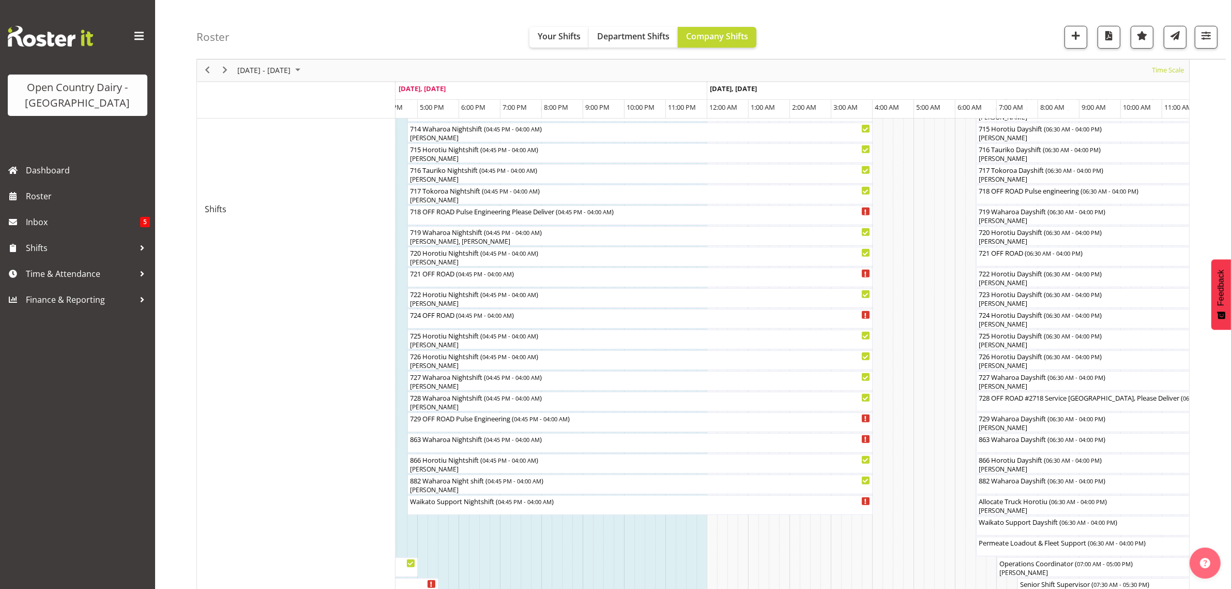
scroll to position [541, 0]
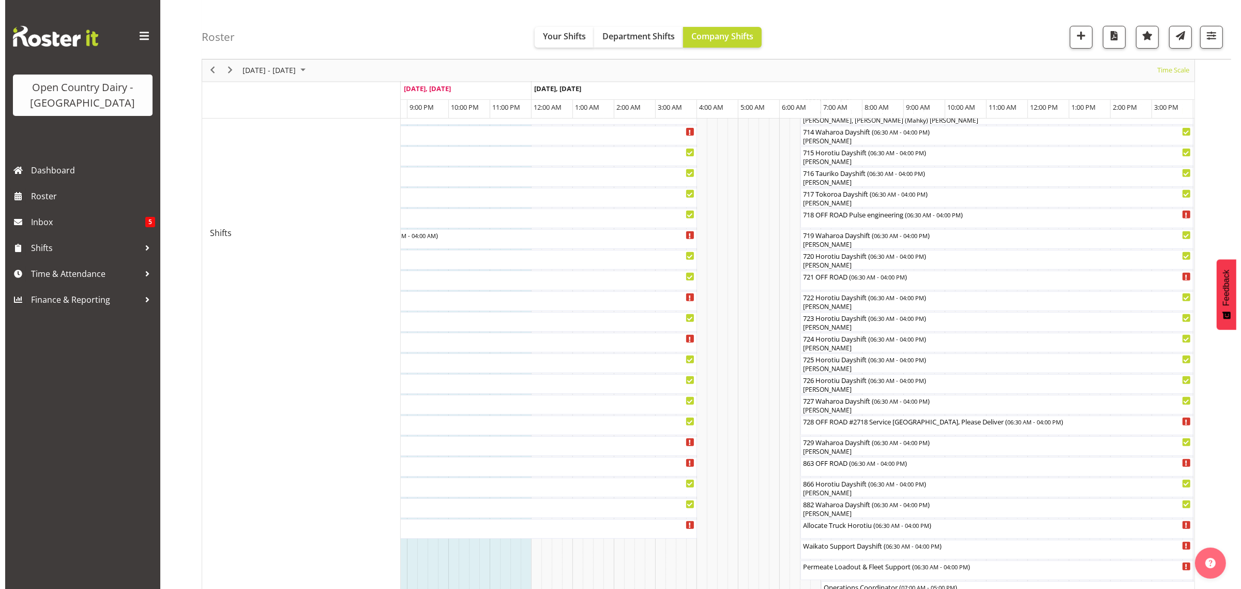
scroll to position [582, 0]
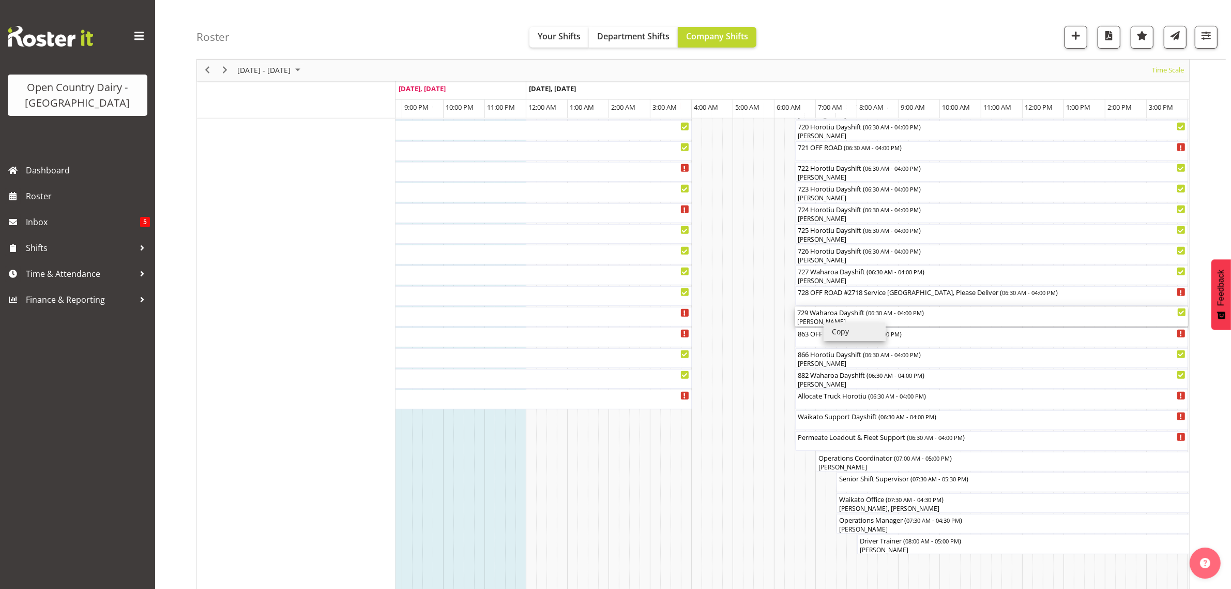
click at [818, 322] on div "[PERSON_NAME]" at bounding box center [991, 321] width 389 height 9
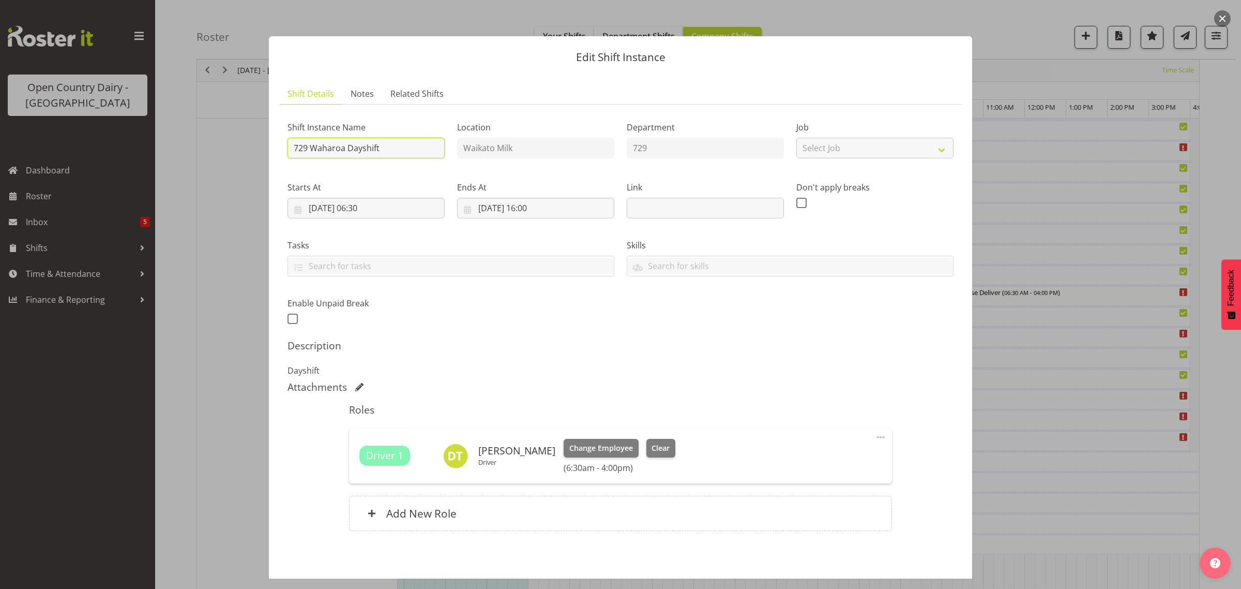
click at [387, 148] on input "729 Waharoa Dayshift" at bounding box center [366, 148] width 157 height 21
type input "729 Waharoa Dayshift OFF ROAD AT PULSE"
click at [704, 332] on div "Shift Instance Name 729 Waharoa Dayshift OFF ROAD AT PULSE Location Waikato Mil…" at bounding box center [620, 220] width 679 height 227
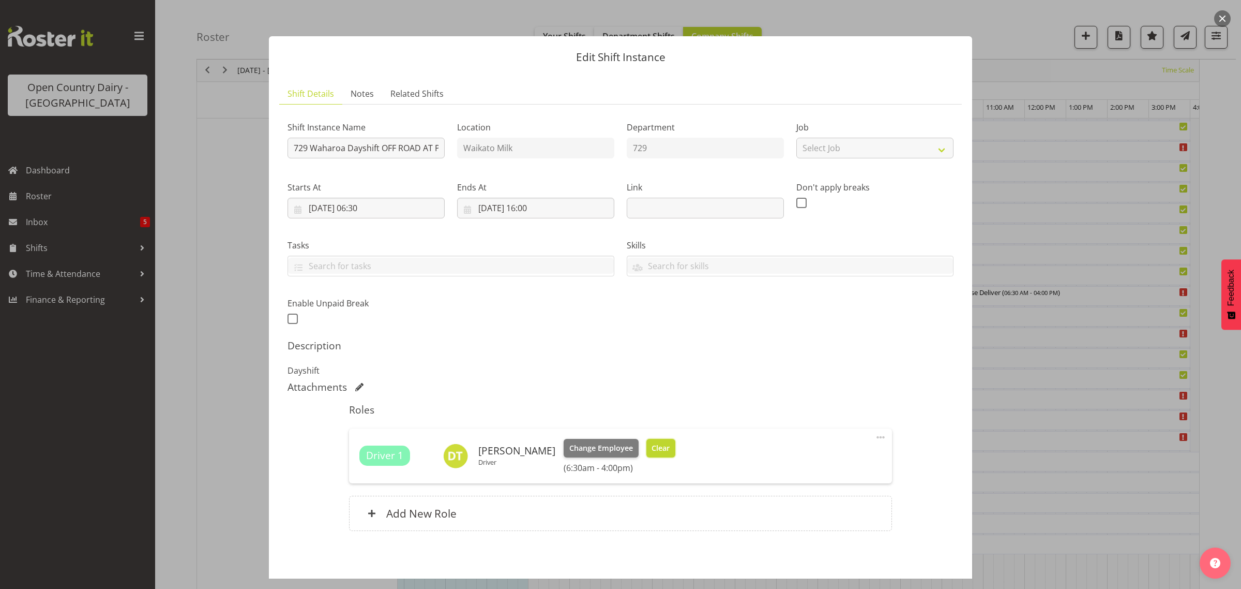
click at [655, 446] on span "Clear" at bounding box center [661, 447] width 18 height 11
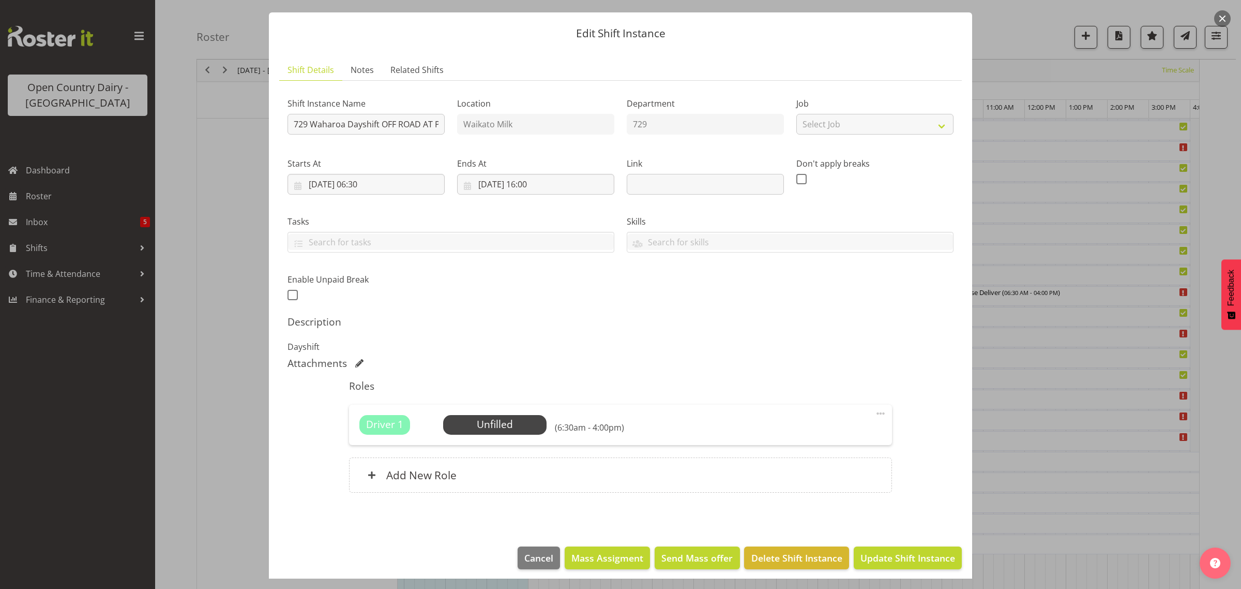
scroll to position [30, 0]
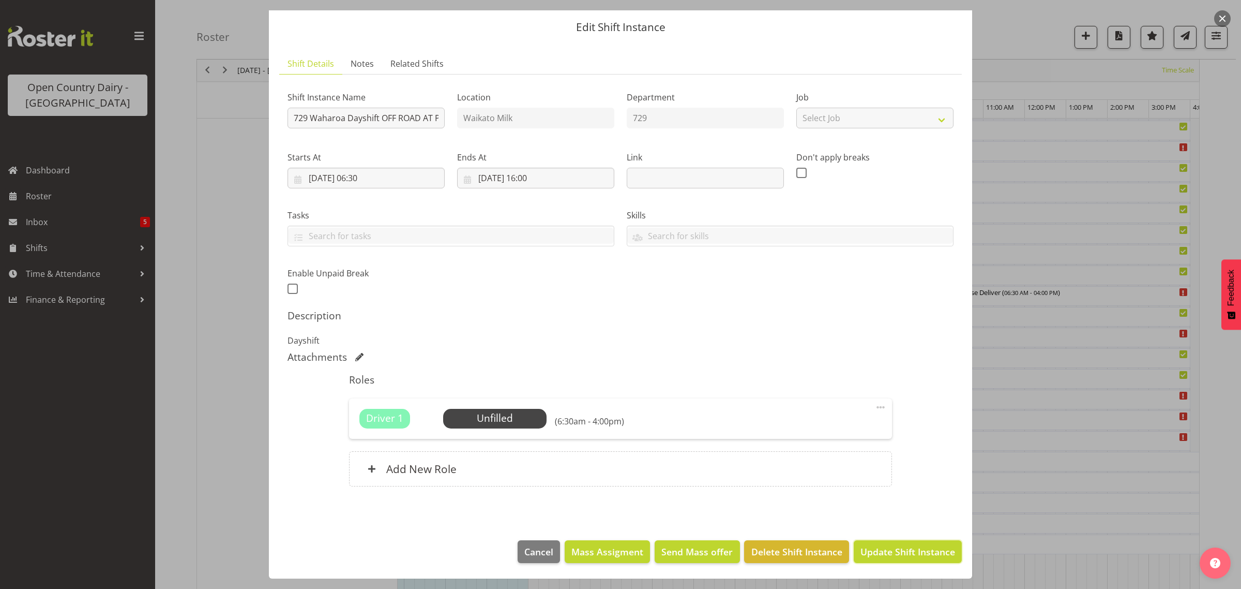
click at [905, 550] on span "Update Shift Instance" at bounding box center [908, 551] width 95 height 13
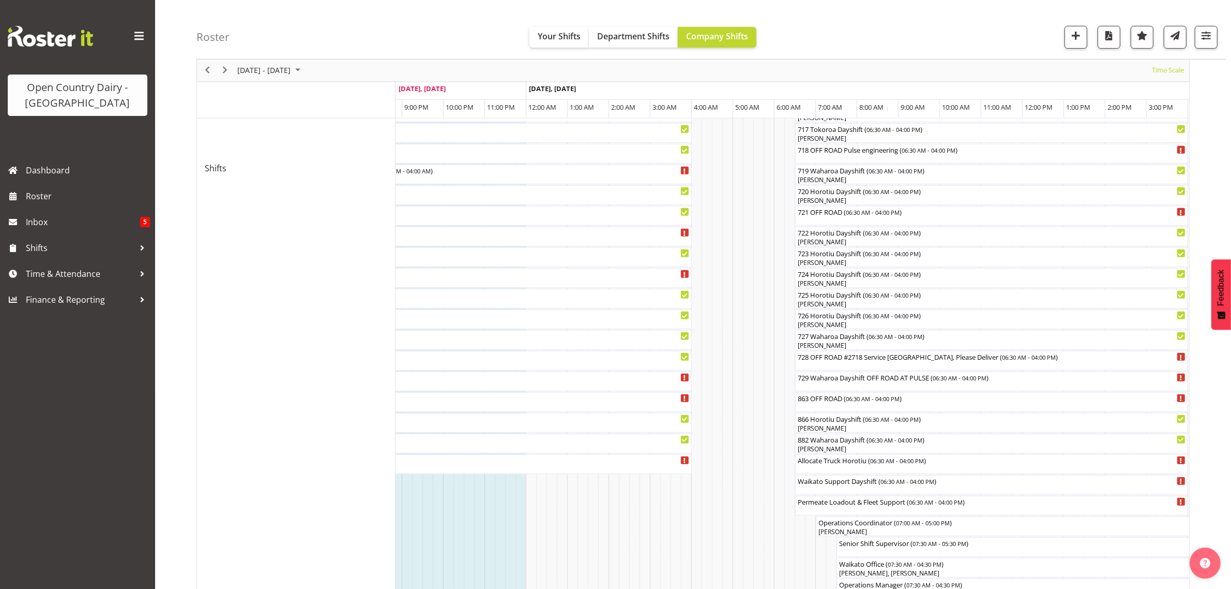
scroll to position [582, 0]
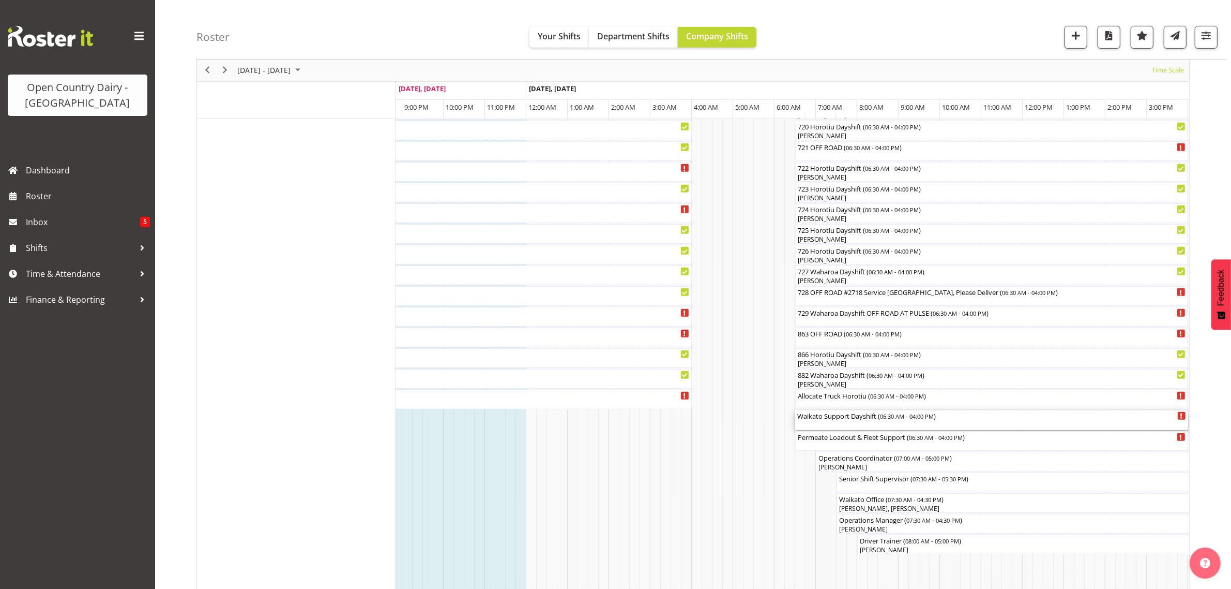
click at [837, 420] on div "Waikato Support Dayshift ( 06:30 AM - 04:00 PM )" at bounding box center [991, 415] width 389 height 10
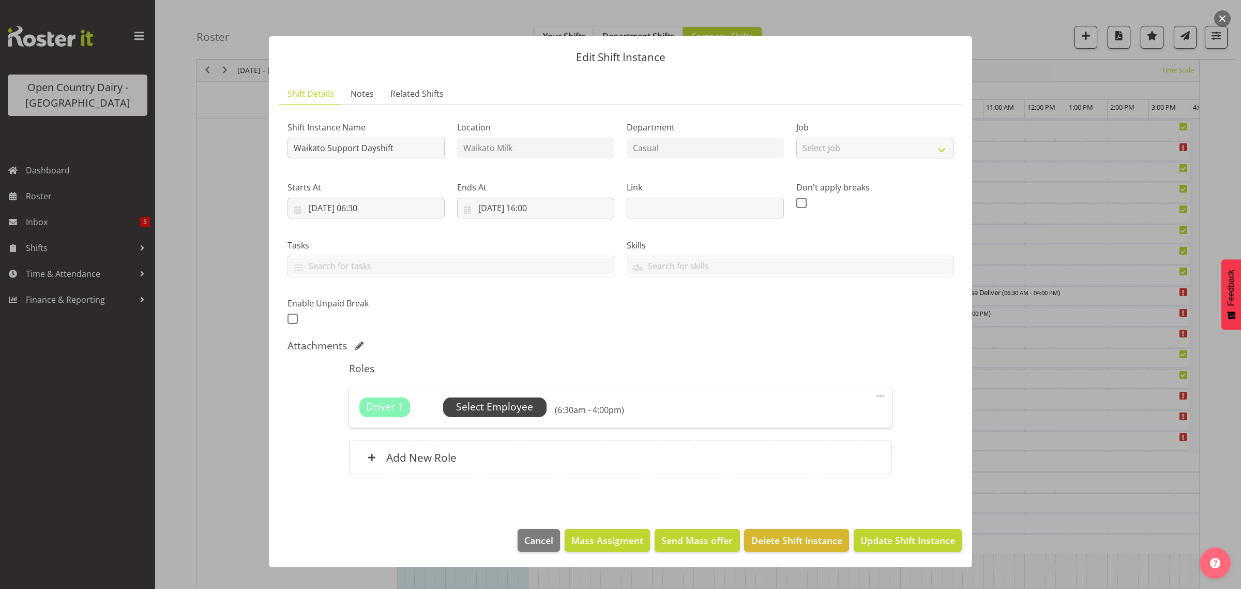
click at [523, 409] on span "Select Employee" at bounding box center [494, 406] width 77 height 15
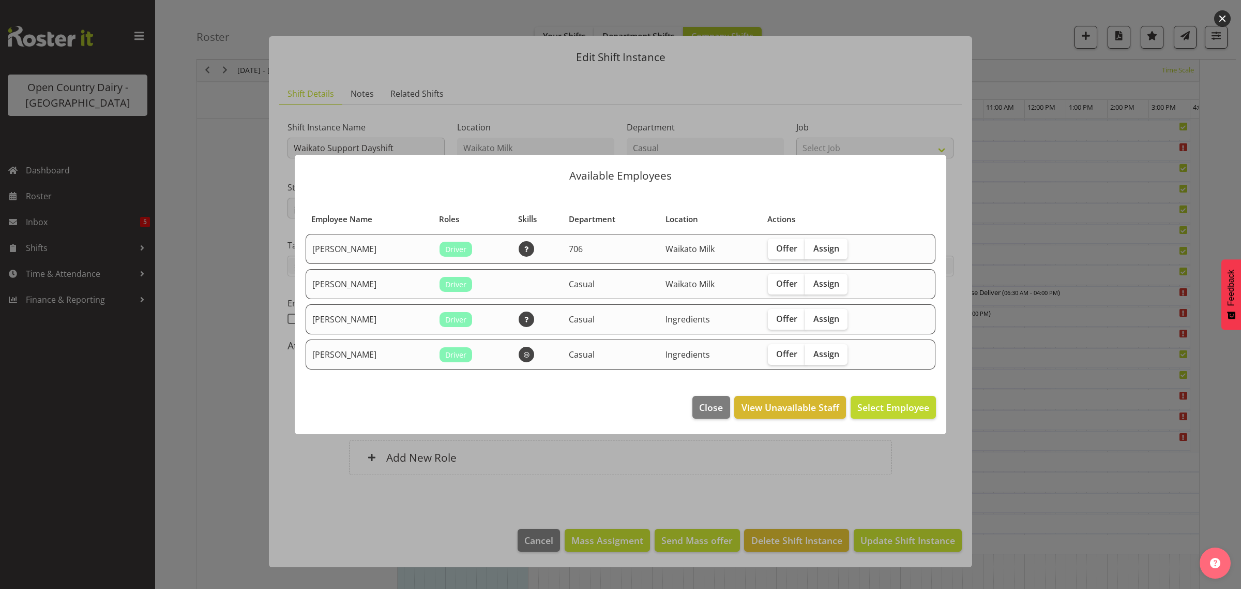
click at [675, 496] on div at bounding box center [620, 294] width 1241 height 589
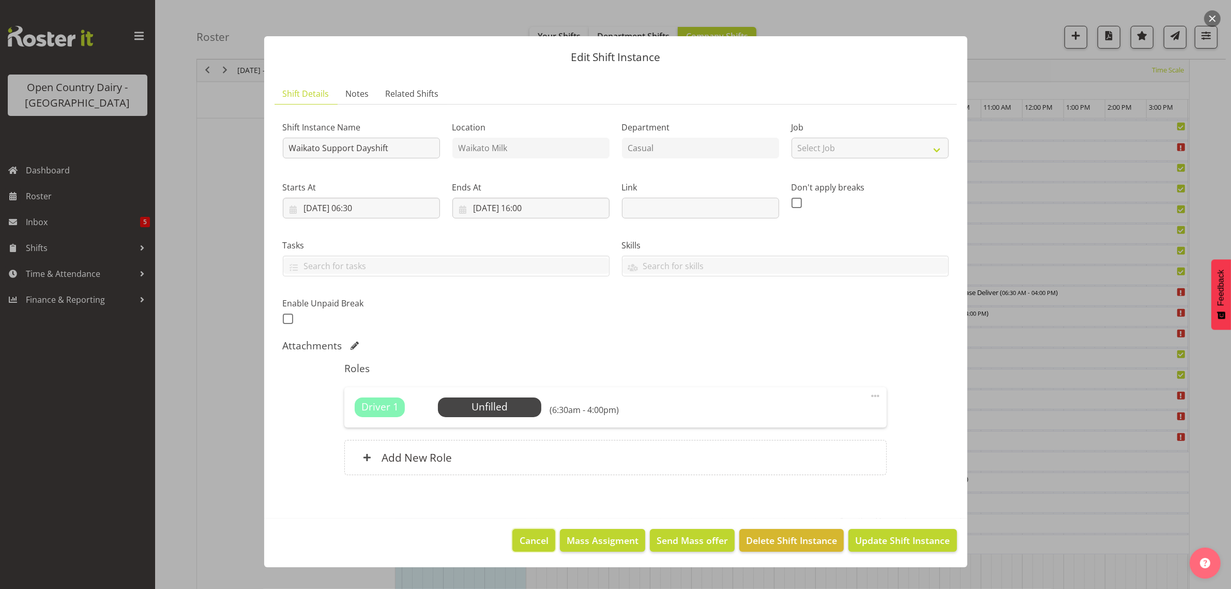
click at [540, 544] on span "Cancel" at bounding box center [534, 539] width 29 height 13
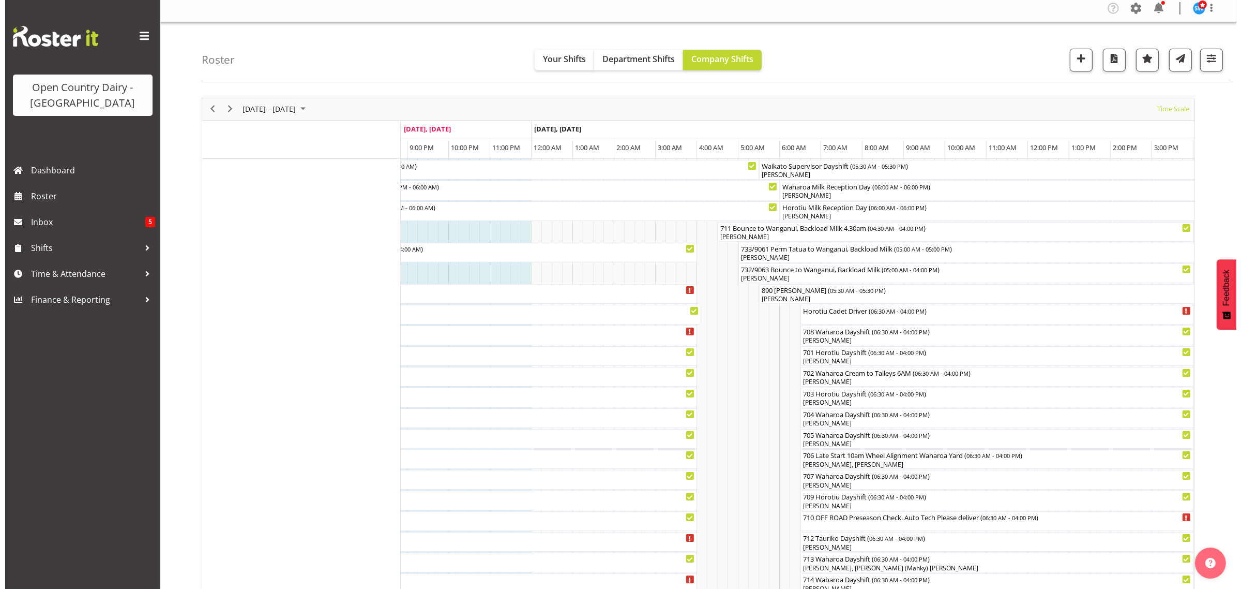
scroll to position [0, 0]
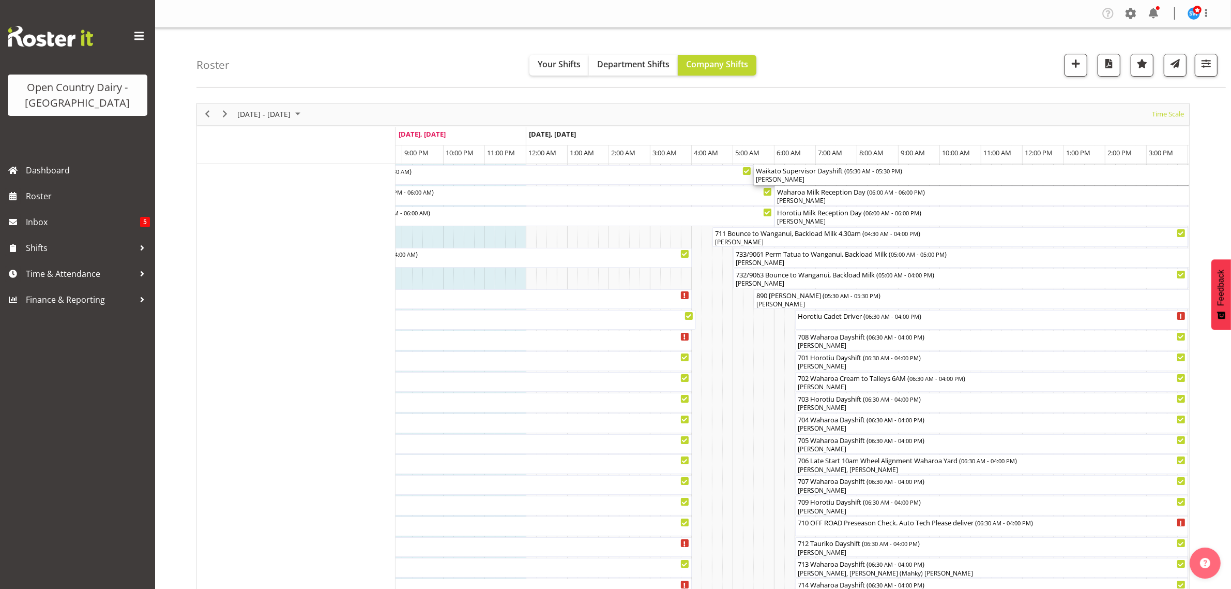
click at [790, 174] on div "Waikato Supervisor Dayshift ( 05:30 AM - 05:30 PM )" at bounding box center [1002, 170] width 492 height 10
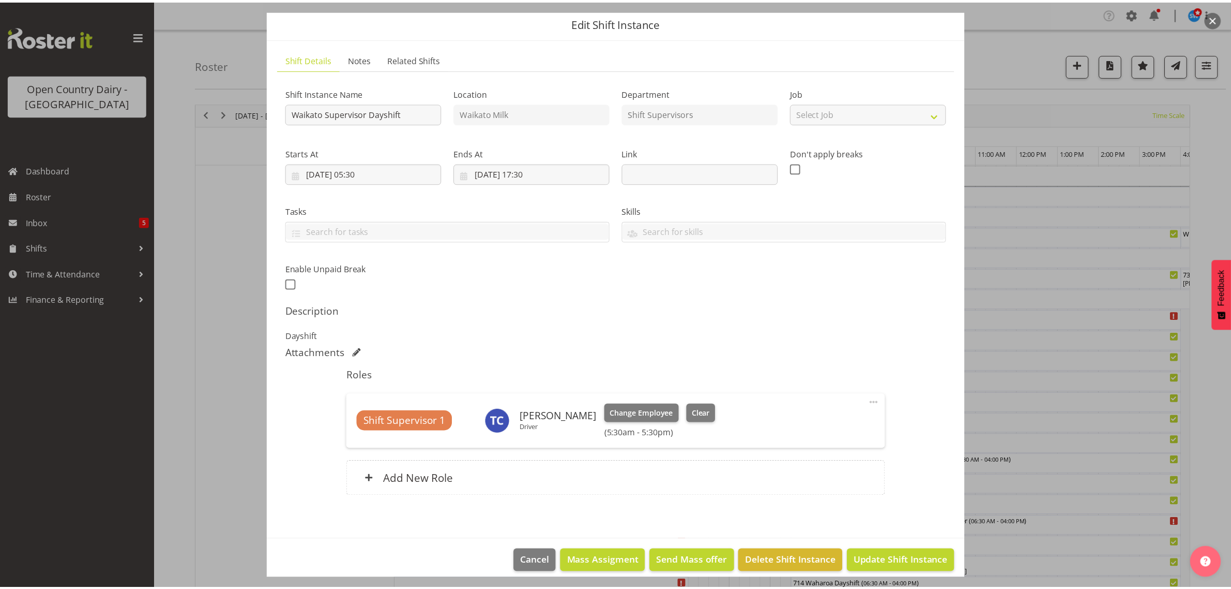
scroll to position [44, 0]
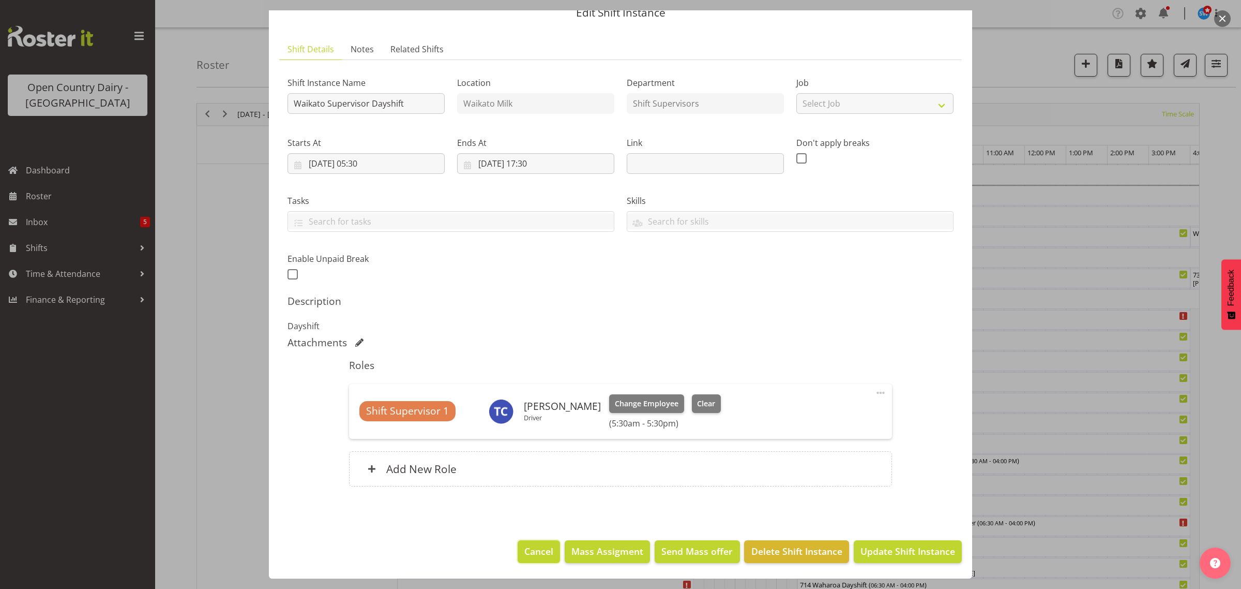
click at [528, 550] on span "Cancel" at bounding box center [538, 550] width 29 height 13
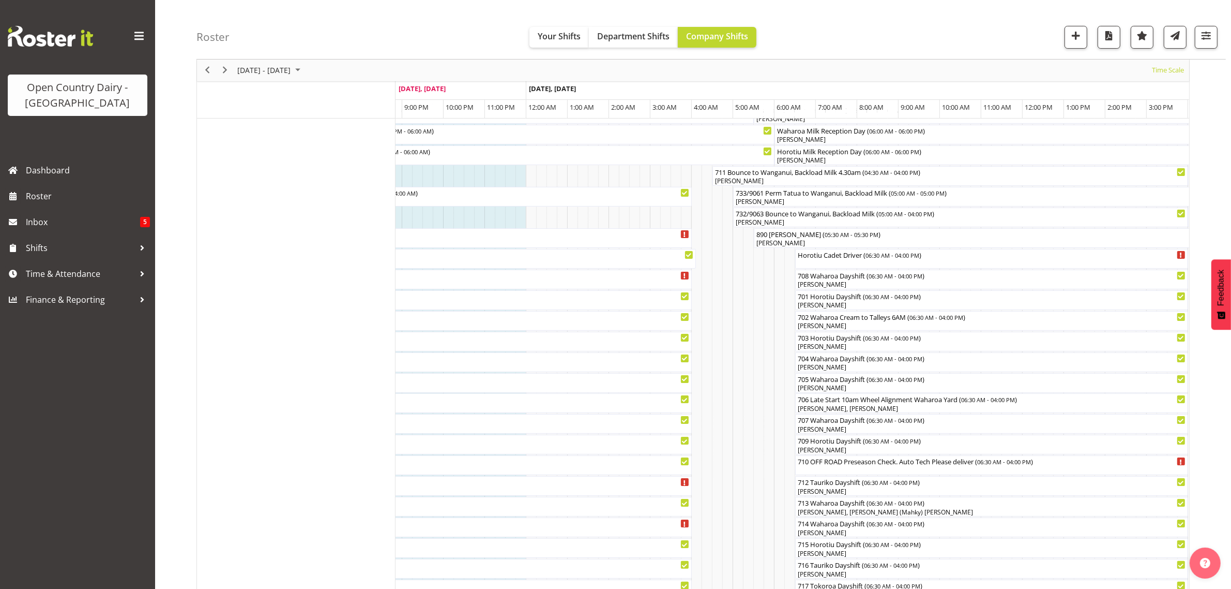
scroll to position [129, 0]
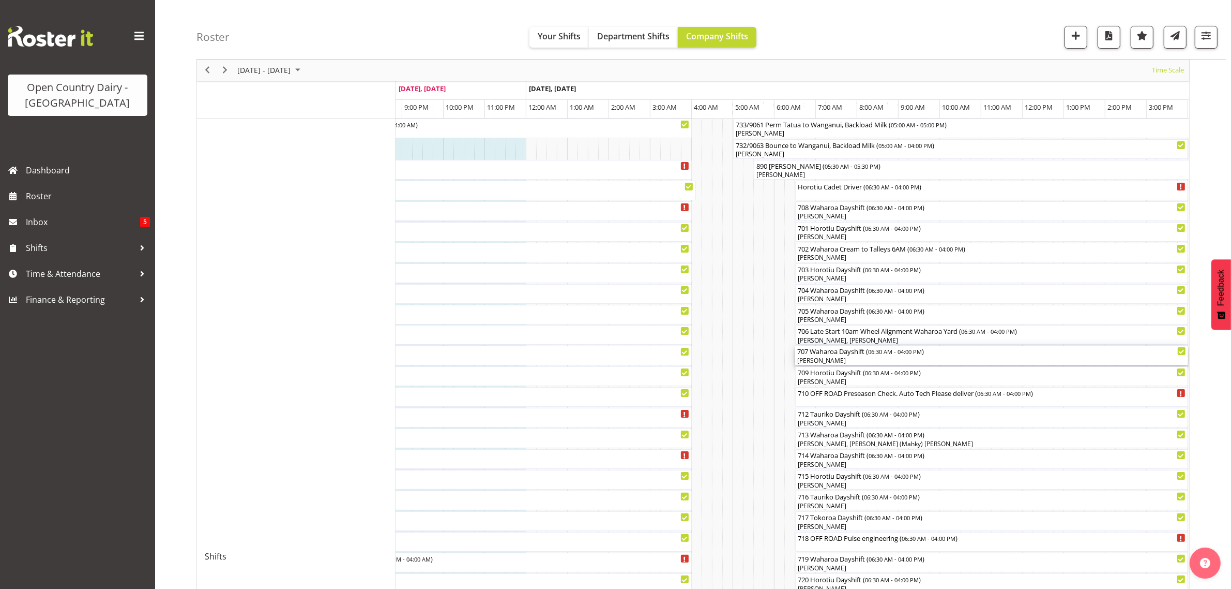
click at [837, 360] on div "[PERSON_NAME]" at bounding box center [991, 360] width 389 height 9
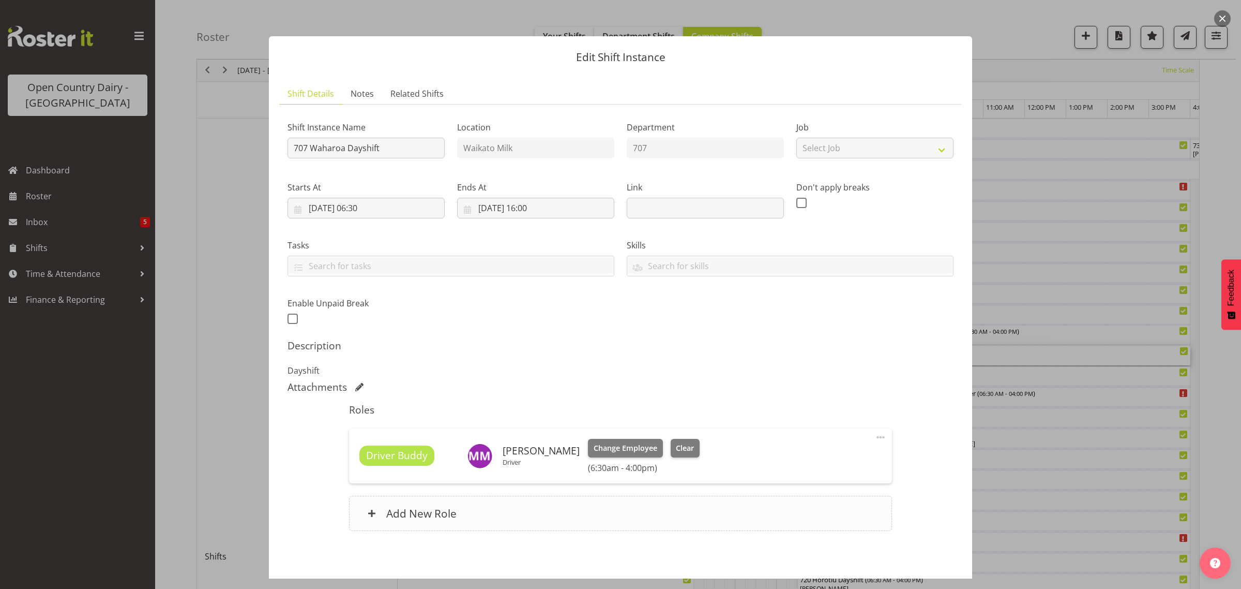
click at [376, 513] on div "Add New Role" at bounding box center [620, 512] width 543 height 35
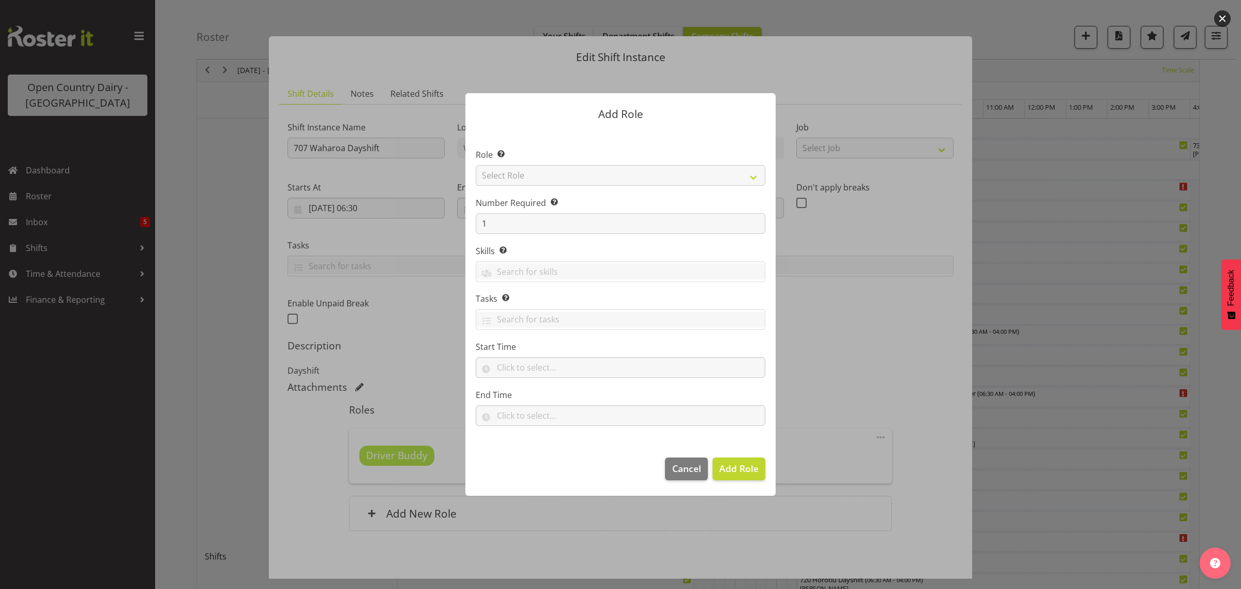
click at [371, 509] on div at bounding box center [620, 294] width 1241 height 589
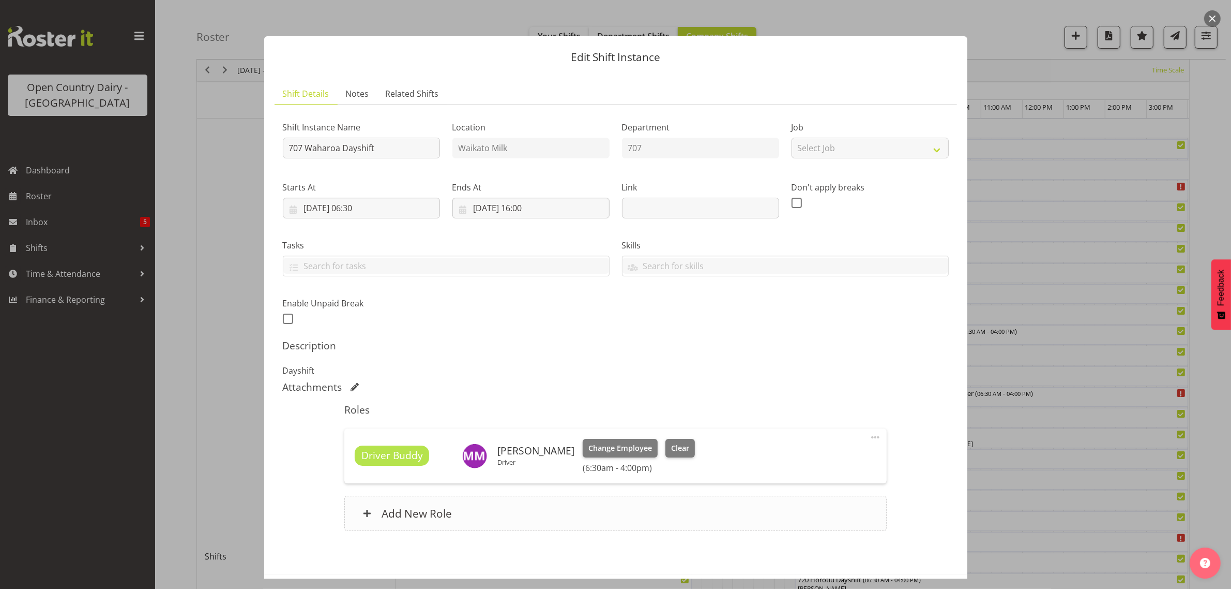
click at [367, 514] on span at bounding box center [367, 513] width 8 height 8
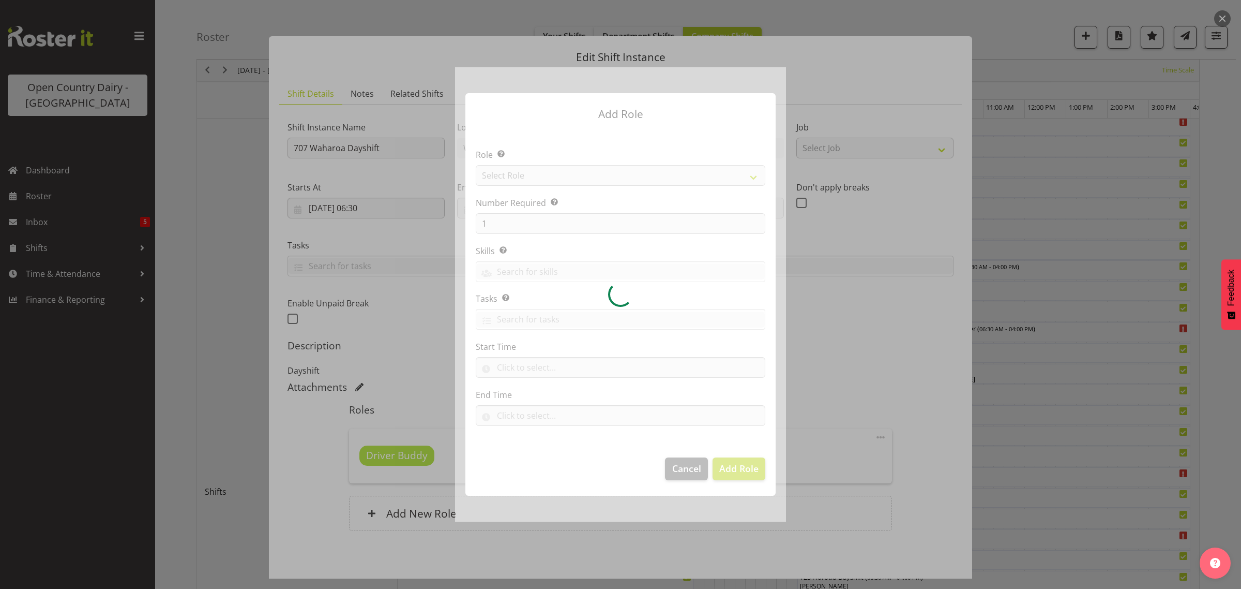
scroll to position [44, 0]
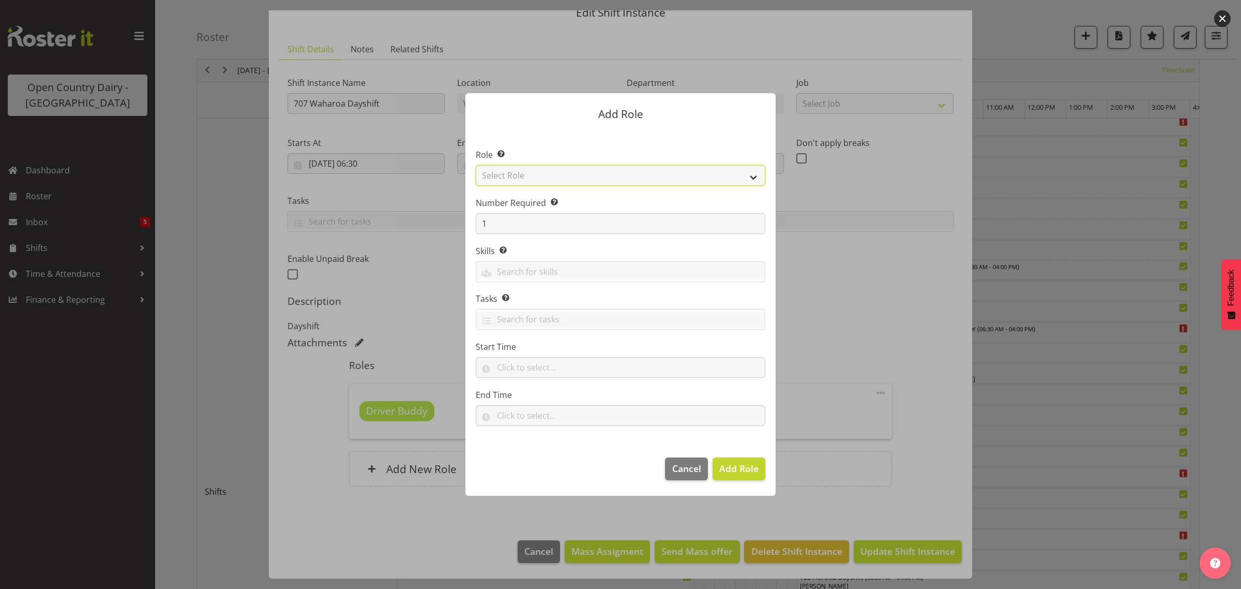
click at [752, 177] on select "Select Role Cadet Driver Crew Leader Driver Driver Buddy Driver Assessor Dayshi…" at bounding box center [621, 175] width 290 height 21
select select "1166"
click at [476, 165] on select "Select Role Cadet Driver Crew Leader Driver Driver Buddy Driver Assessor Dayshi…" at bounding box center [621, 175] width 290 height 21
click at [735, 472] on span "Add Role" at bounding box center [738, 468] width 39 height 12
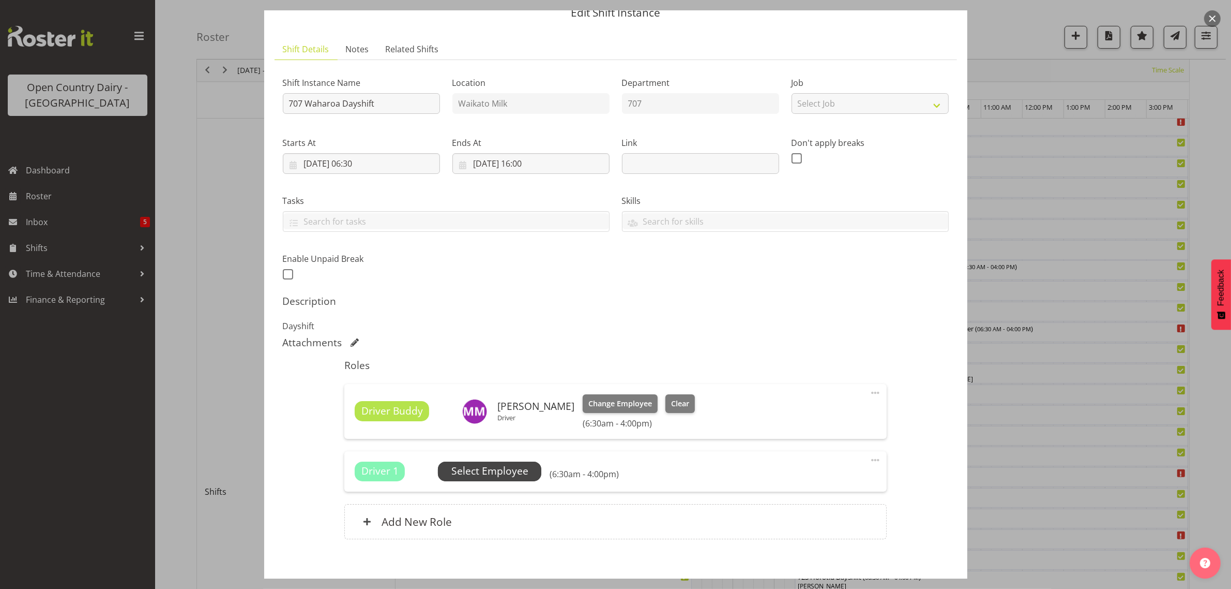
click at [501, 471] on span "Select Employee" at bounding box center [489, 470] width 77 height 15
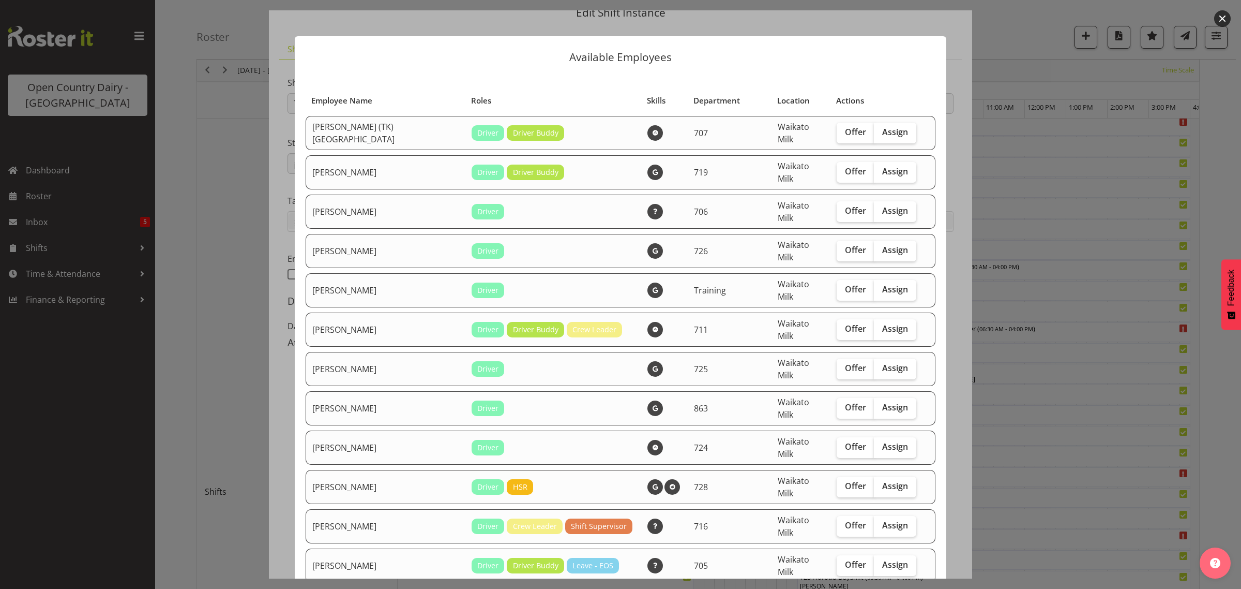
scroll to position [129, 0]
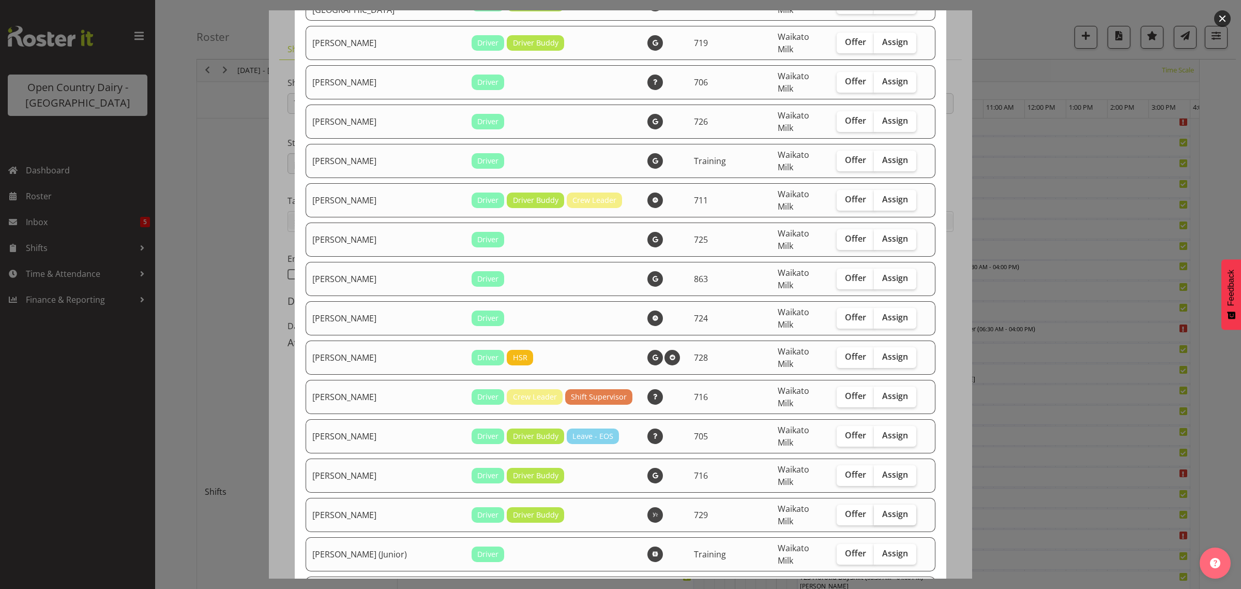
click at [882, 508] on span "Assign" at bounding box center [895, 513] width 26 height 10
click at [878, 510] on input "Assign" at bounding box center [877, 513] width 7 height 7
checkbox input "true"
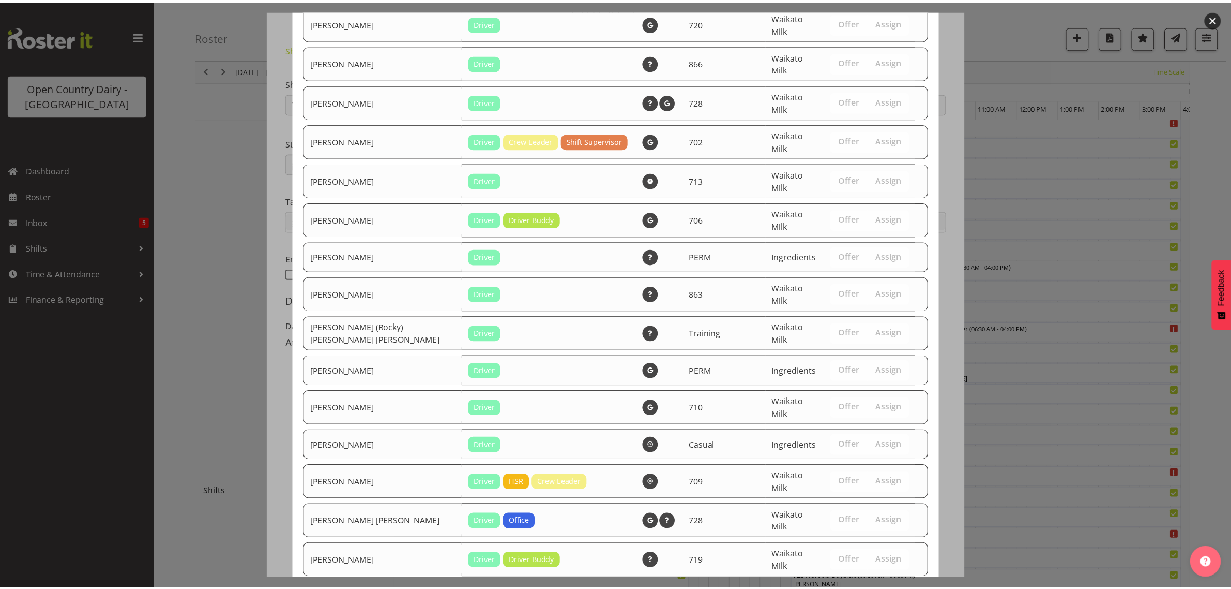
scroll to position [2005, 0]
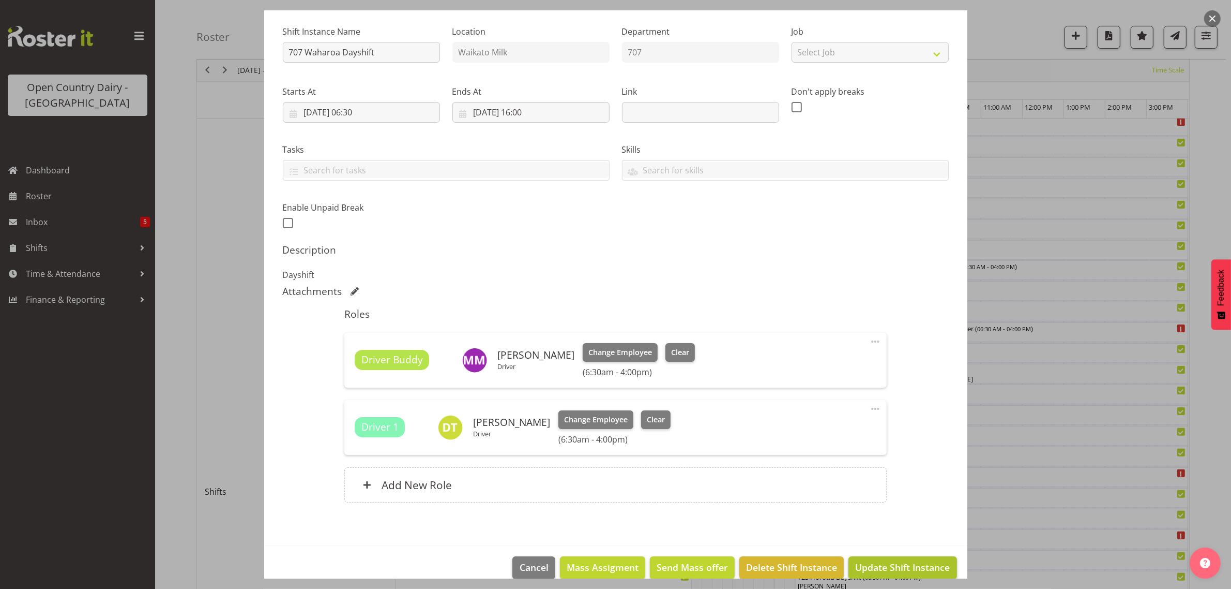
scroll to position [112, 0]
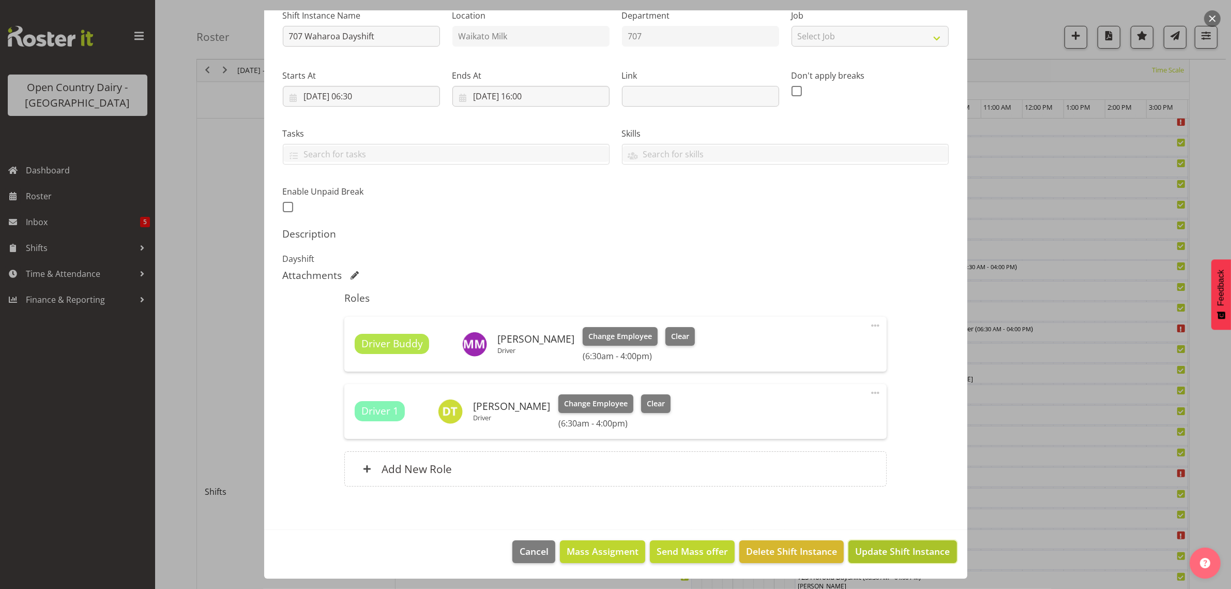
click at [901, 549] on span "Update Shift Instance" at bounding box center [902, 550] width 95 height 13
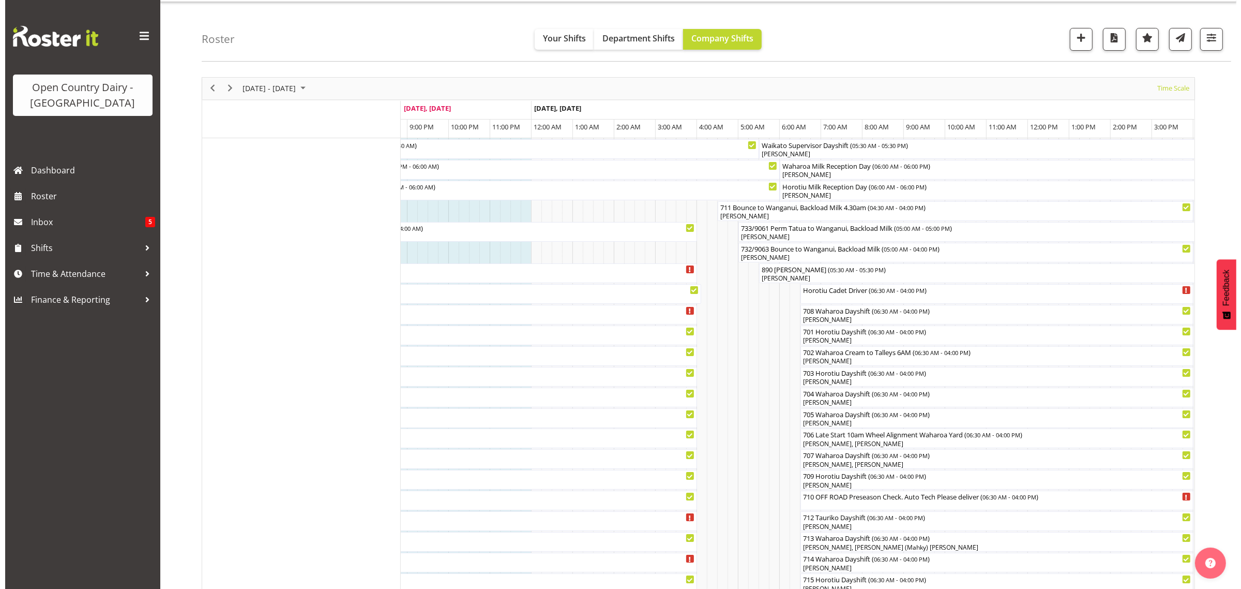
scroll to position [65, 0]
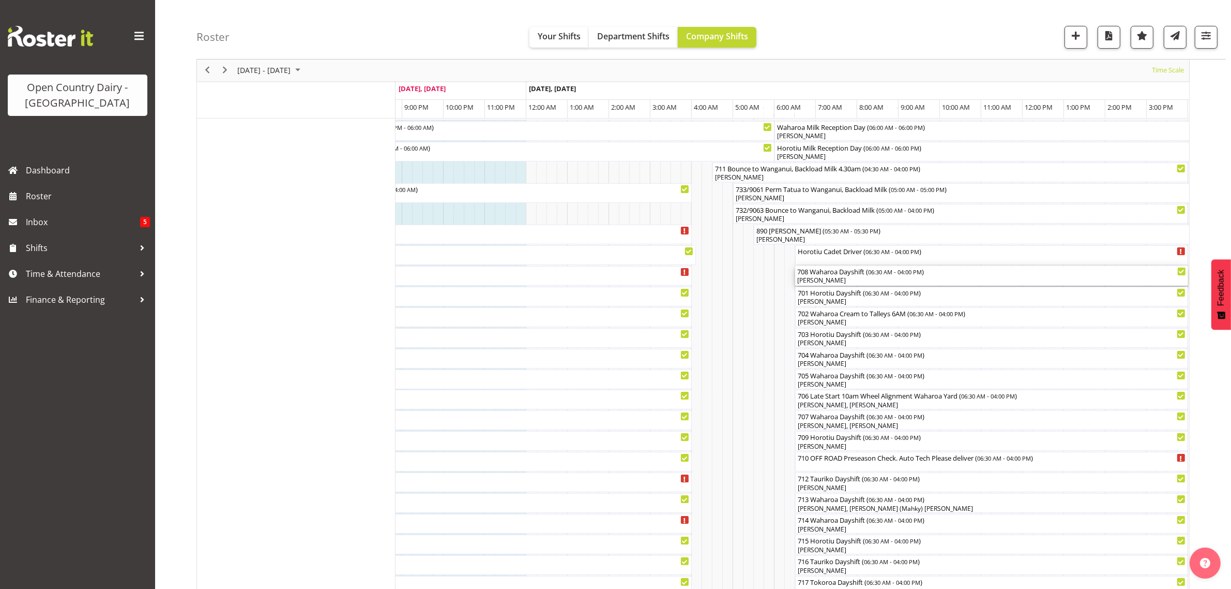
click at [840, 275] on div "708 Waharoa Dayshift ( 06:30 AM - 04:00 PM )" at bounding box center [991, 271] width 389 height 10
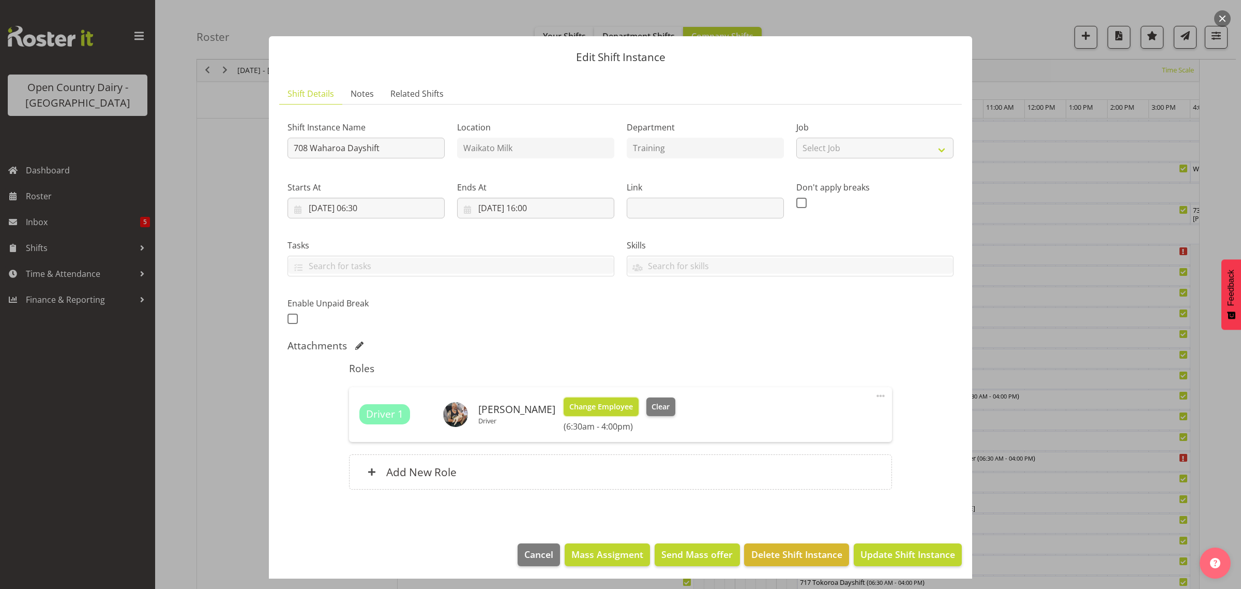
click at [606, 409] on span "Change Employee" at bounding box center [601, 406] width 64 height 11
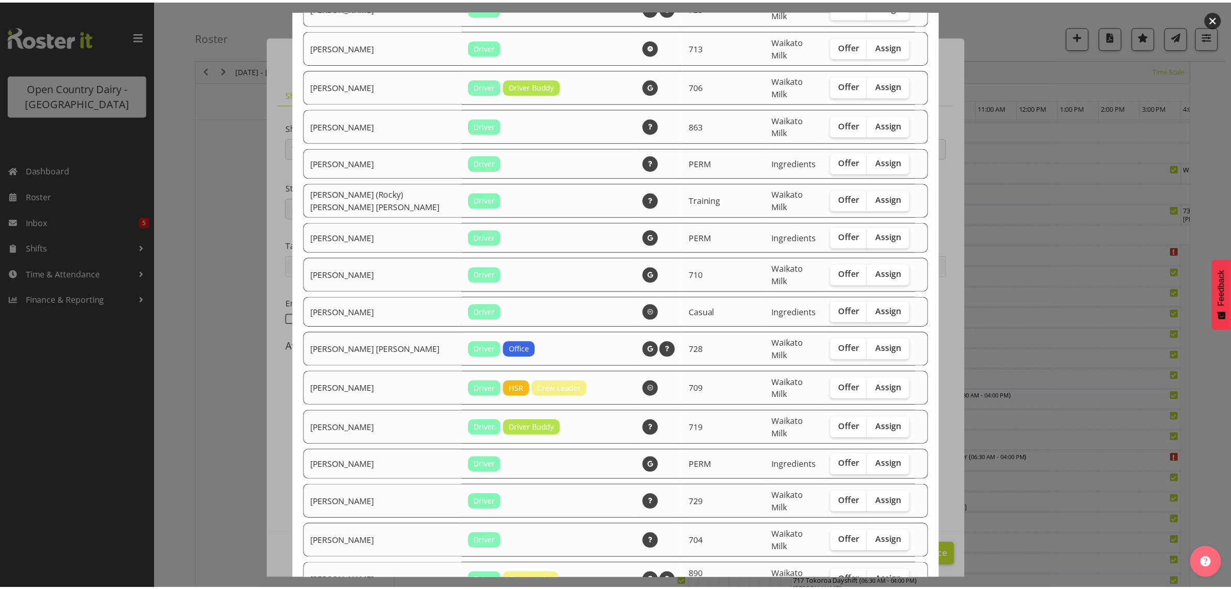
scroll to position [2005, 0]
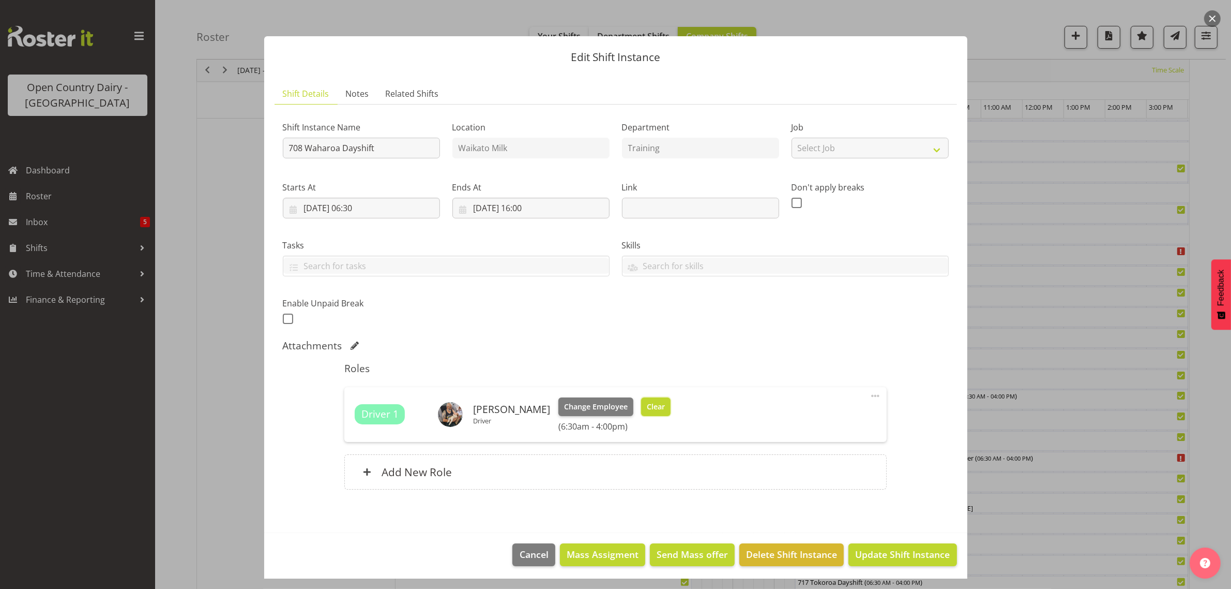
click at [650, 409] on span "Clear" at bounding box center [656, 406] width 18 height 11
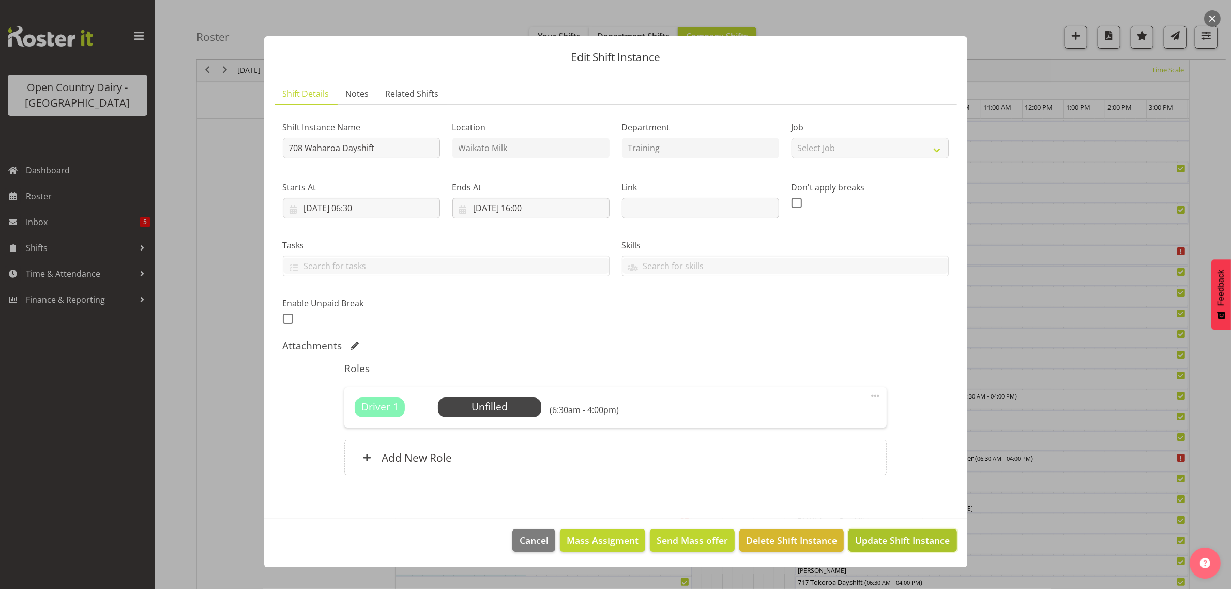
click at [888, 536] on span "Update Shift Instance" at bounding box center [902, 539] width 95 height 13
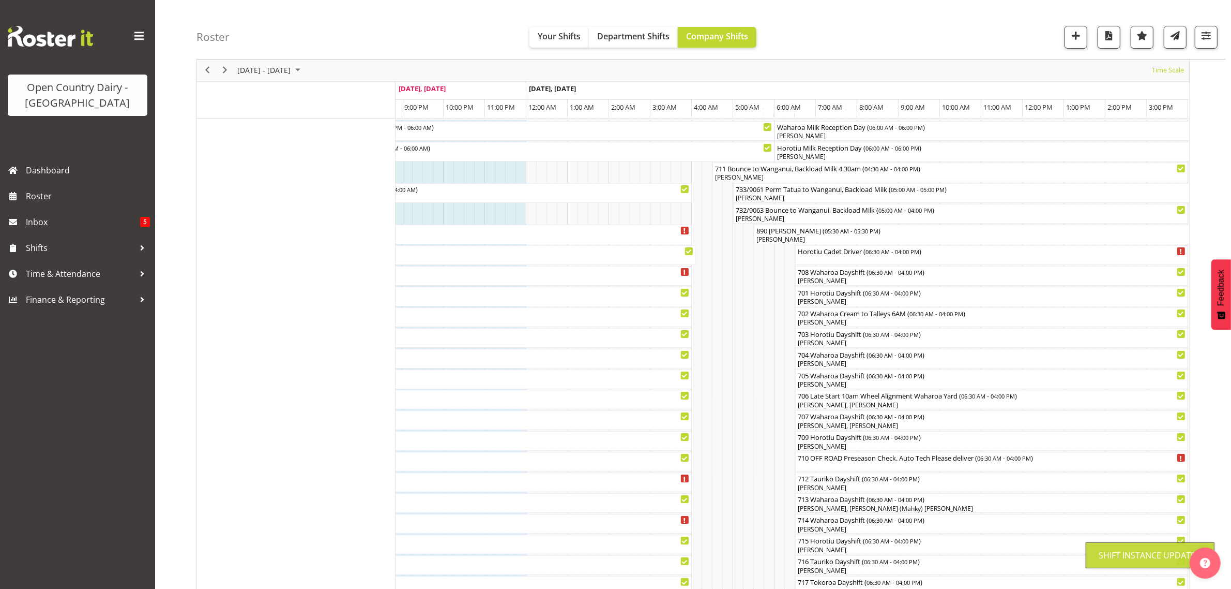
scroll to position [0, 0]
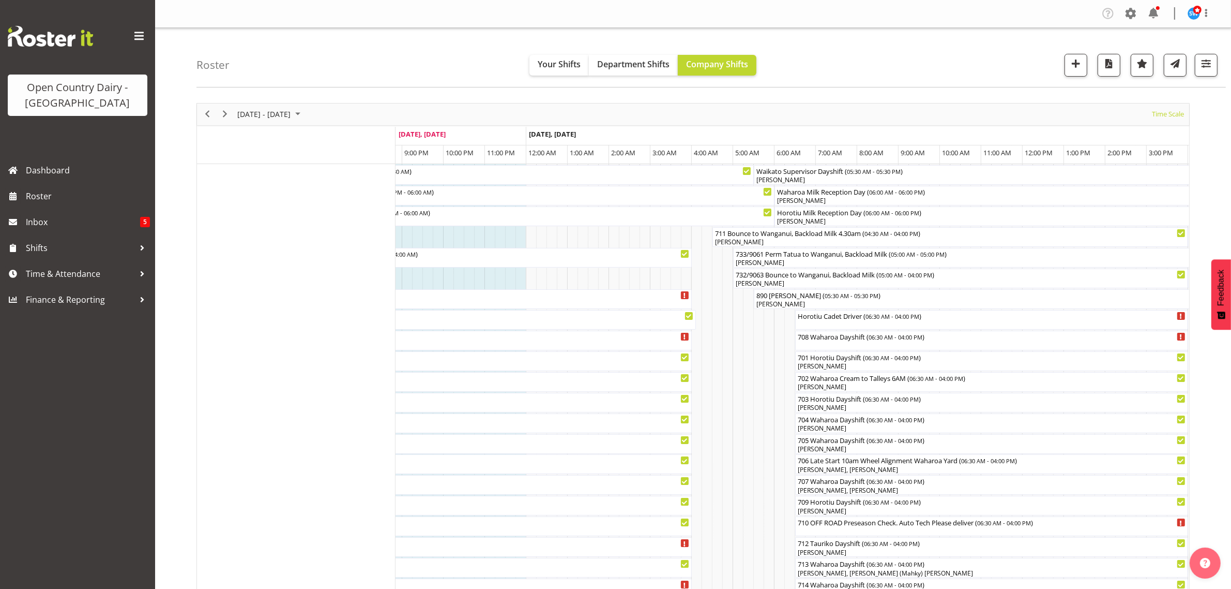
click at [818, 319] on div "Horotiu Cadet Driver ( 06:30 AM - 04:00 PM )" at bounding box center [991, 315] width 389 height 10
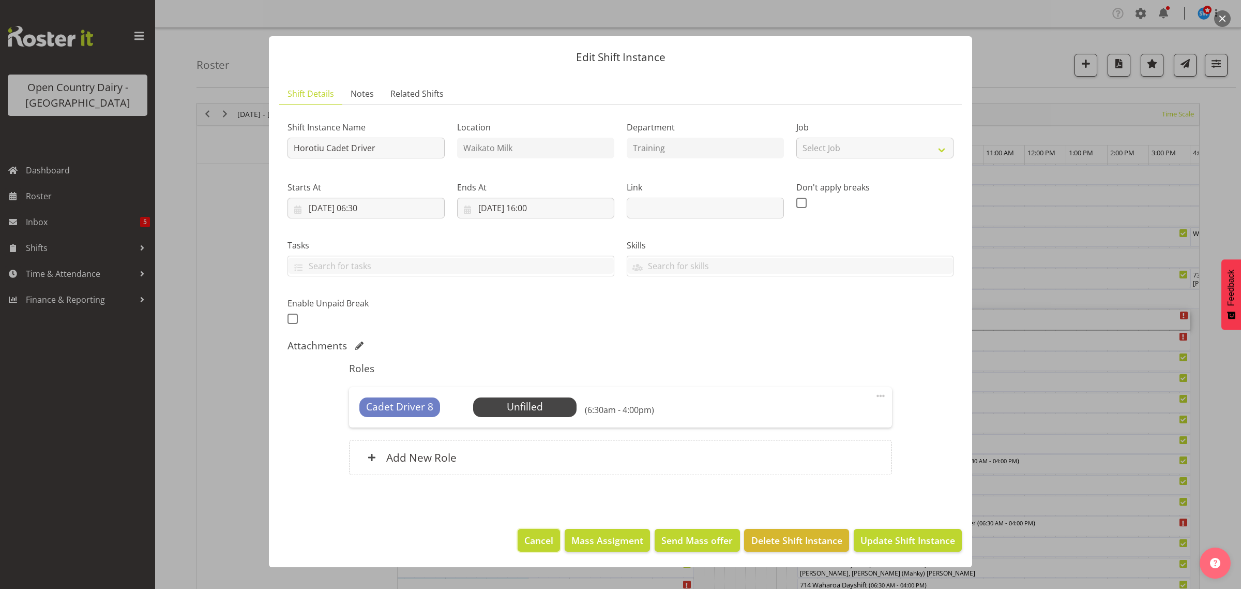
click at [529, 544] on span "Cancel" at bounding box center [538, 539] width 29 height 13
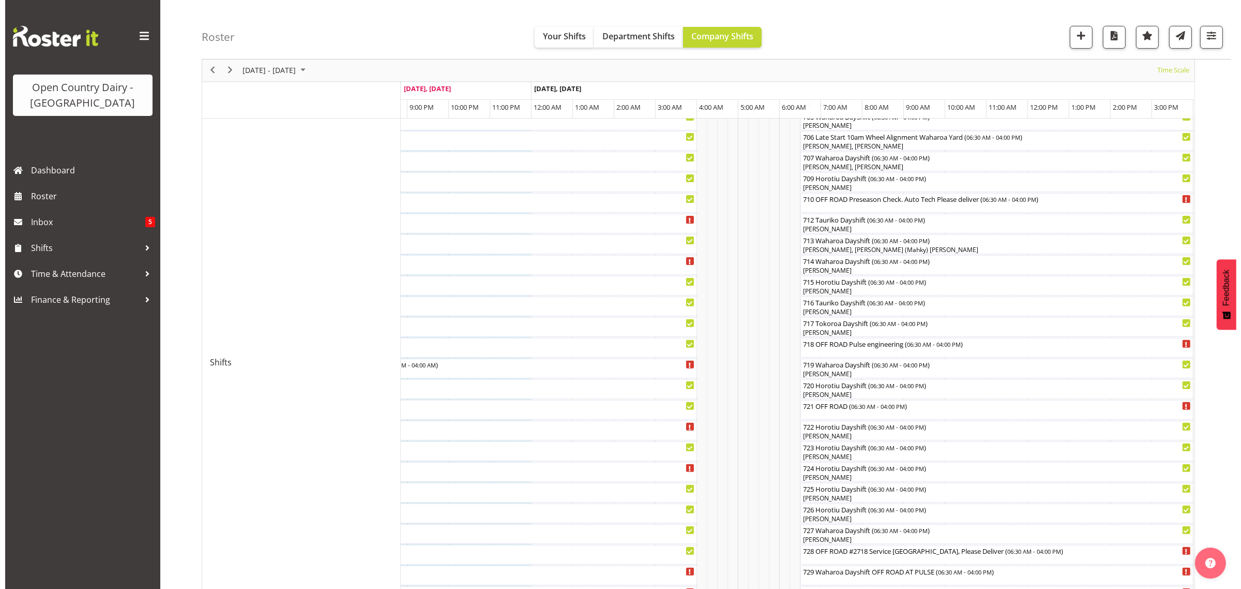
scroll to position [259, 0]
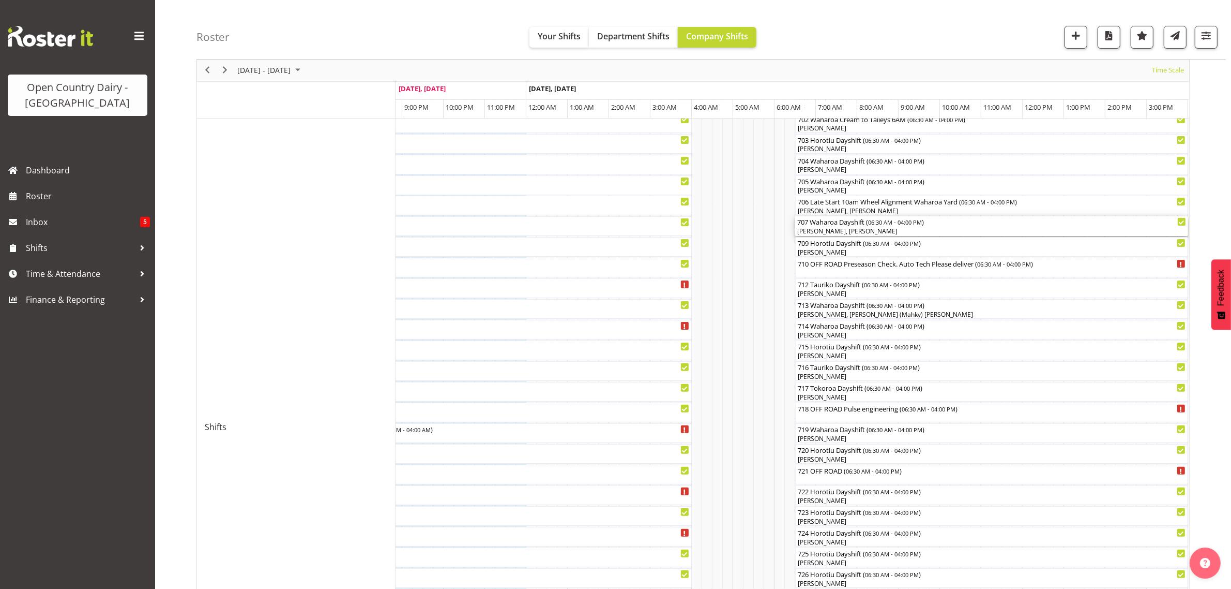
click at [823, 230] on div "Mike Madden, Dave Trepels" at bounding box center [991, 231] width 389 height 9
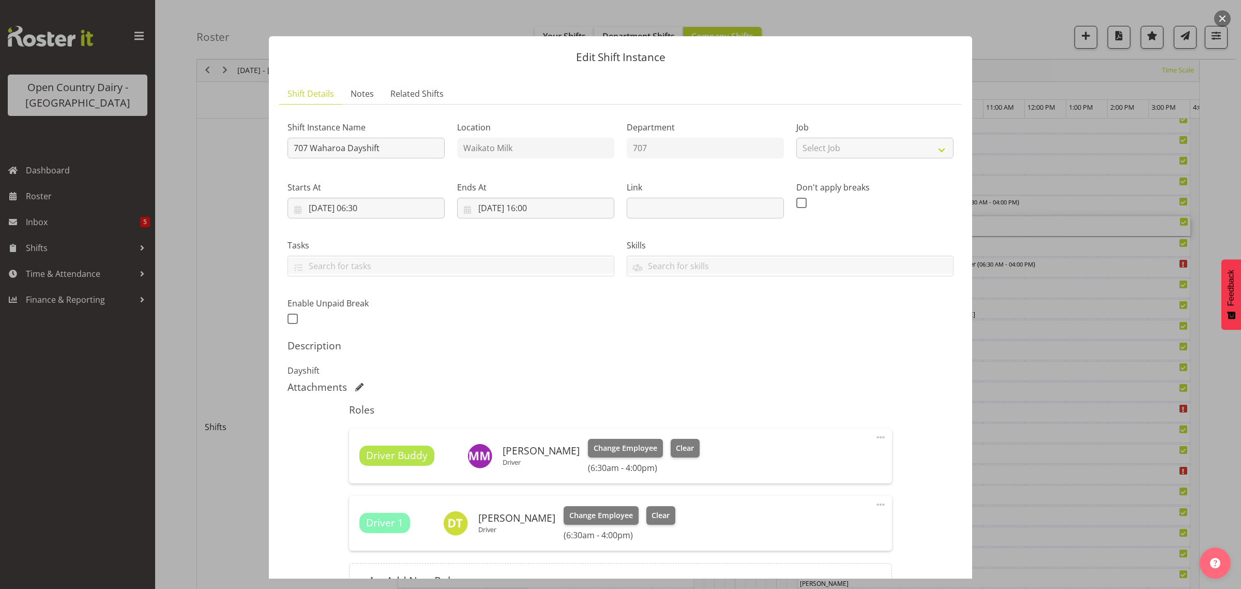
scroll to position [112, 0]
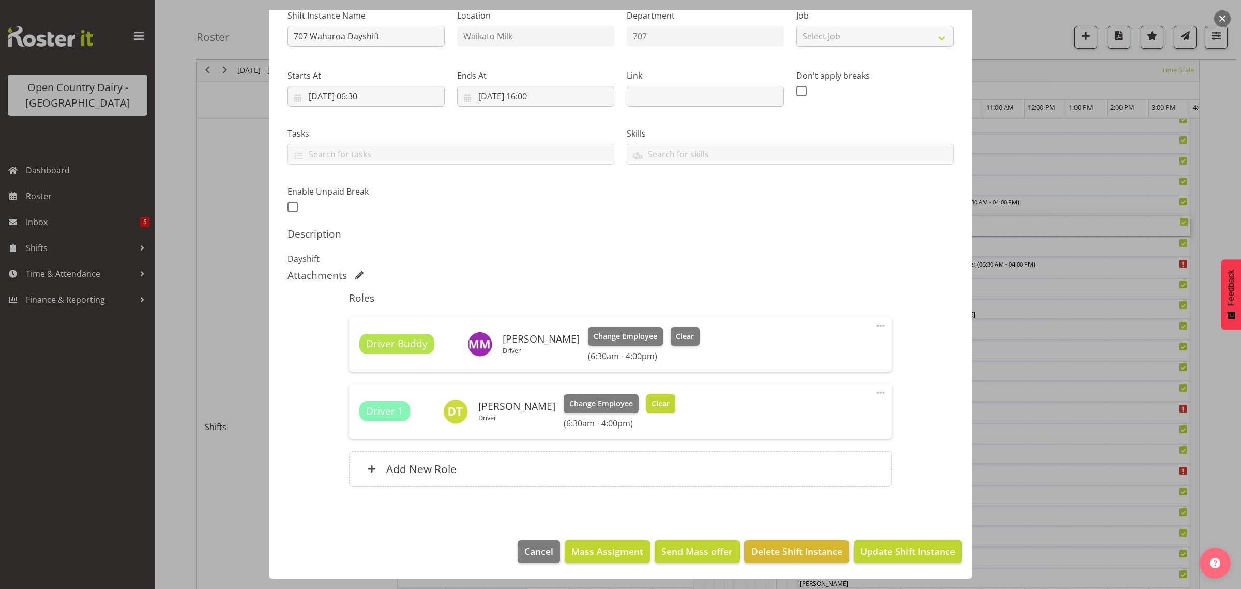
click at [652, 404] on span "Clear" at bounding box center [661, 403] width 18 height 11
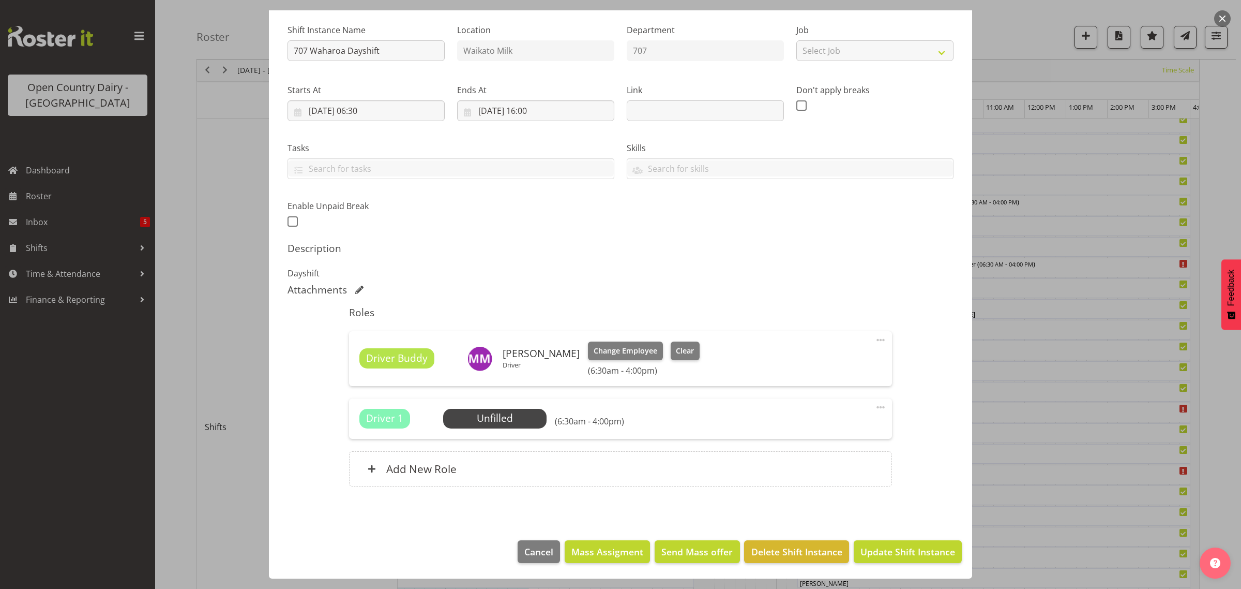
scroll to position [97, 0]
click at [875, 553] on span "Update Shift Instance" at bounding box center [908, 551] width 95 height 13
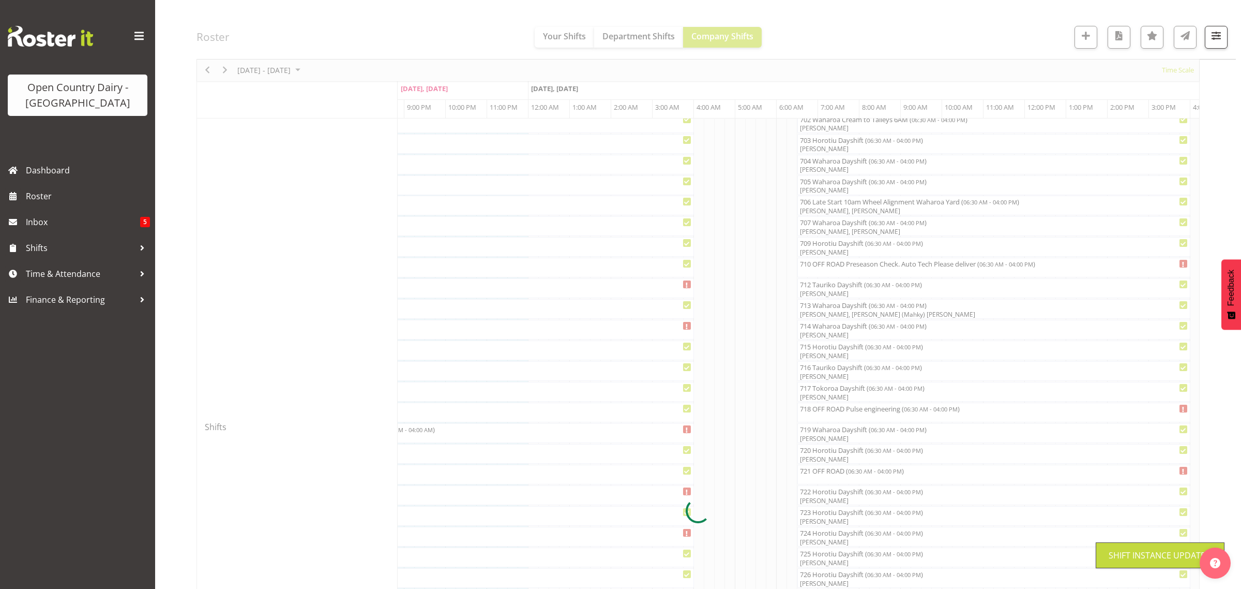
scroll to position [0, 0]
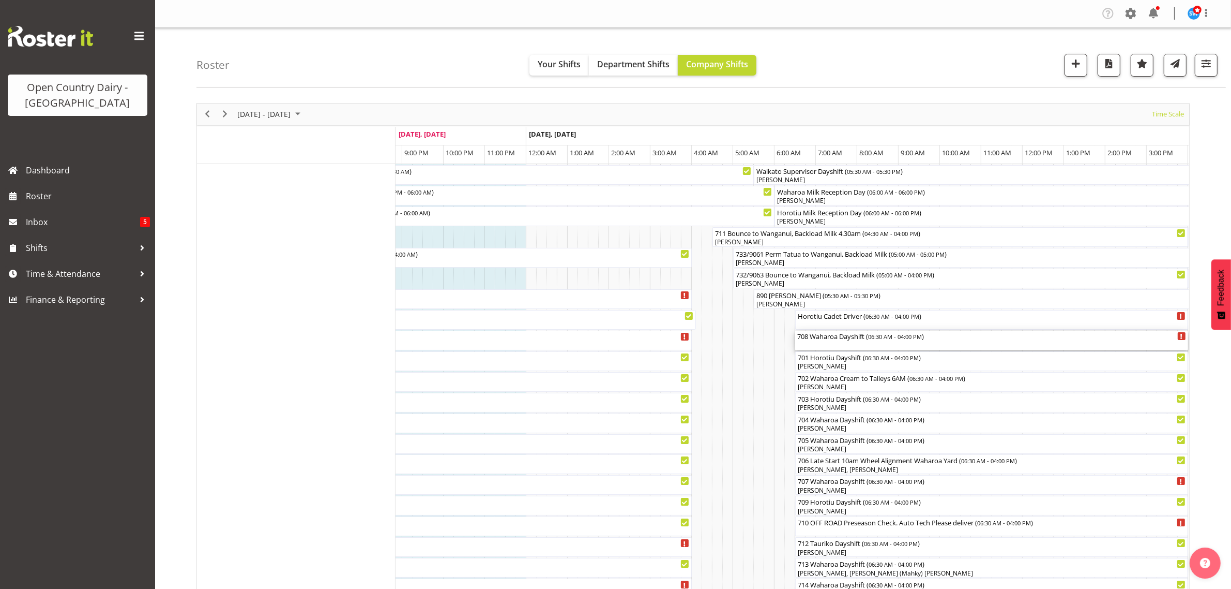
click at [830, 337] on div "708 Waharoa Dayshift ( 06:30 AM - 04:00 PM )" at bounding box center [991, 335] width 389 height 10
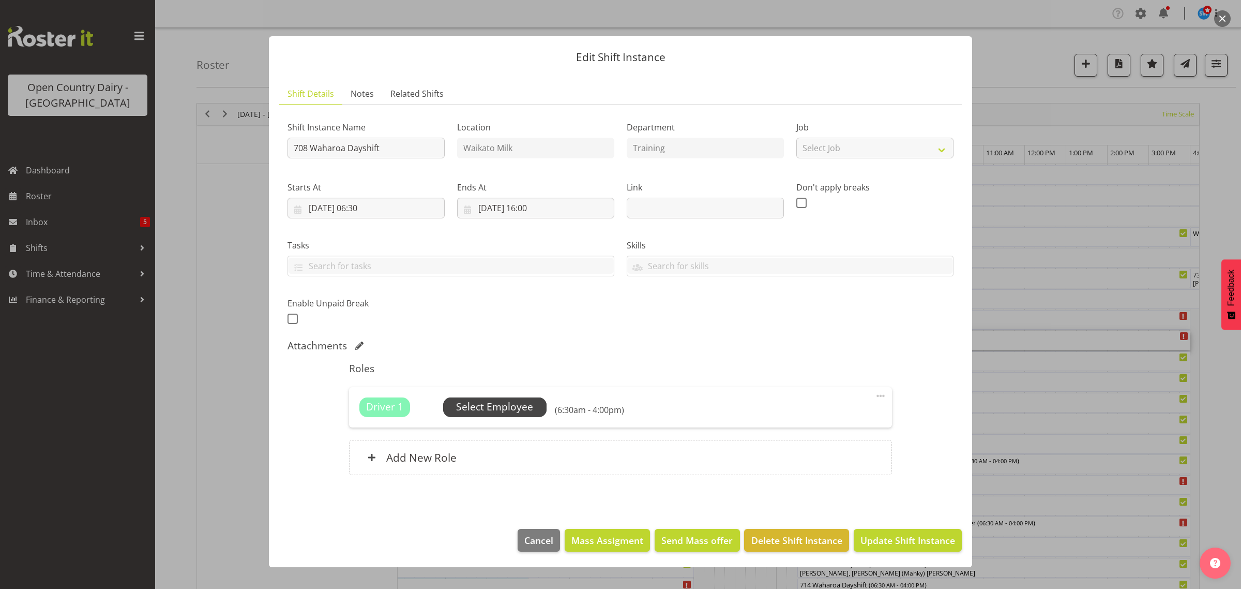
click at [518, 407] on span "Select Employee" at bounding box center [494, 406] width 77 height 15
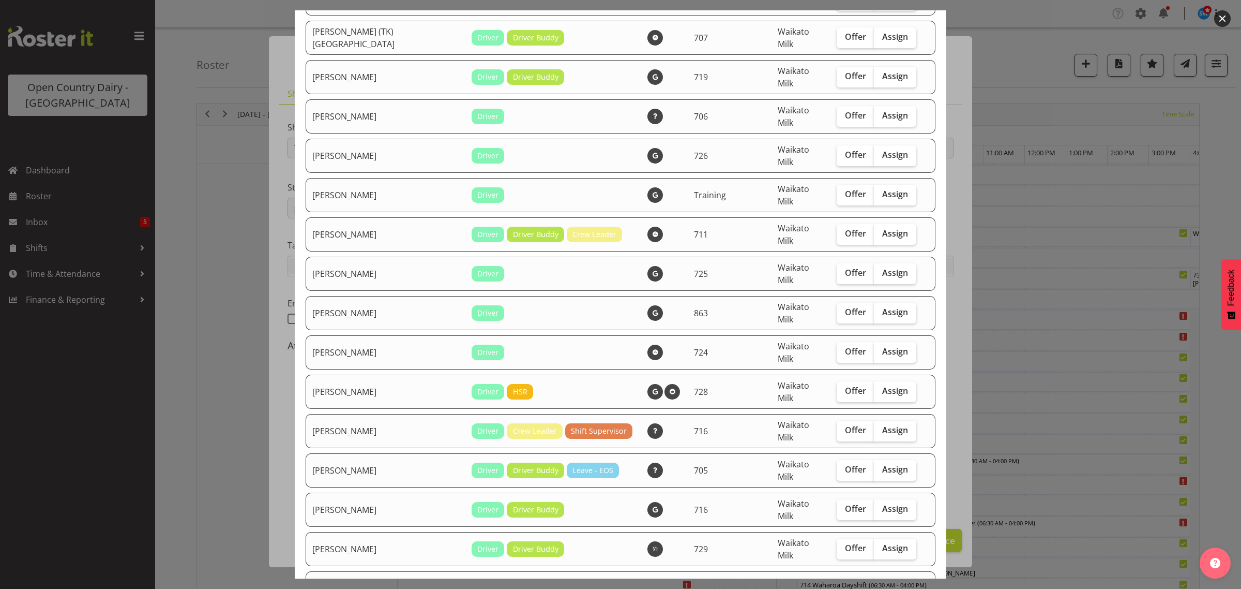
scroll to position [194, 0]
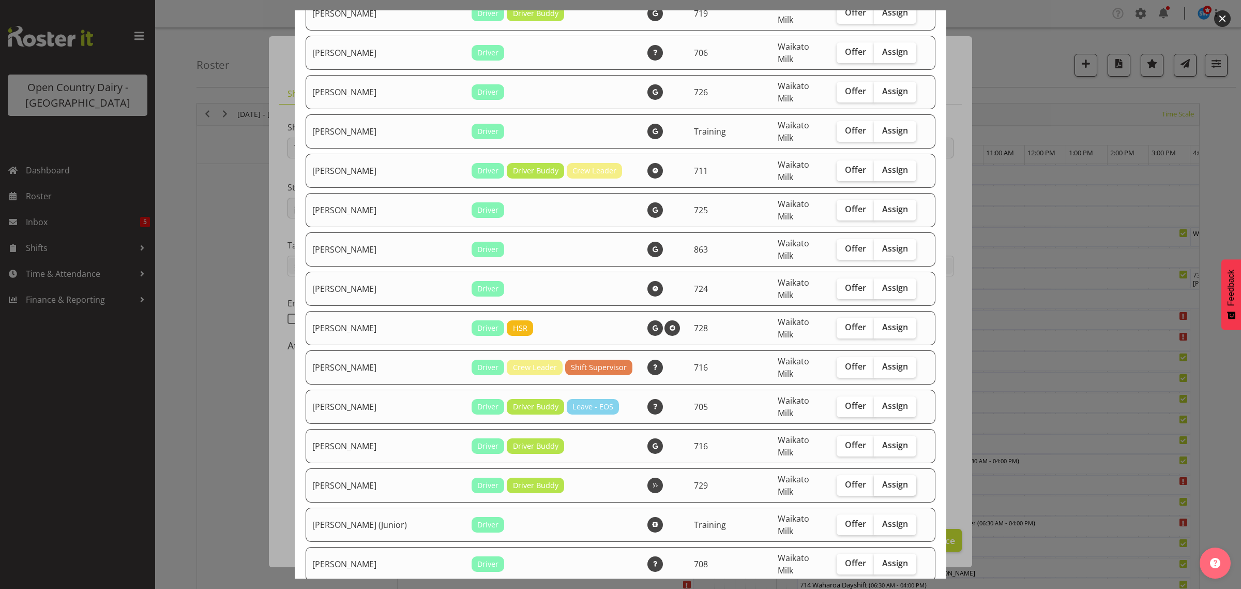
click at [882, 479] on span "Assign" at bounding box center [895, 484] width 26 height 10
click at [881, 481] on input "Assign" at bounding box center [877, 484] width 7 height 7
checkbox input "true"
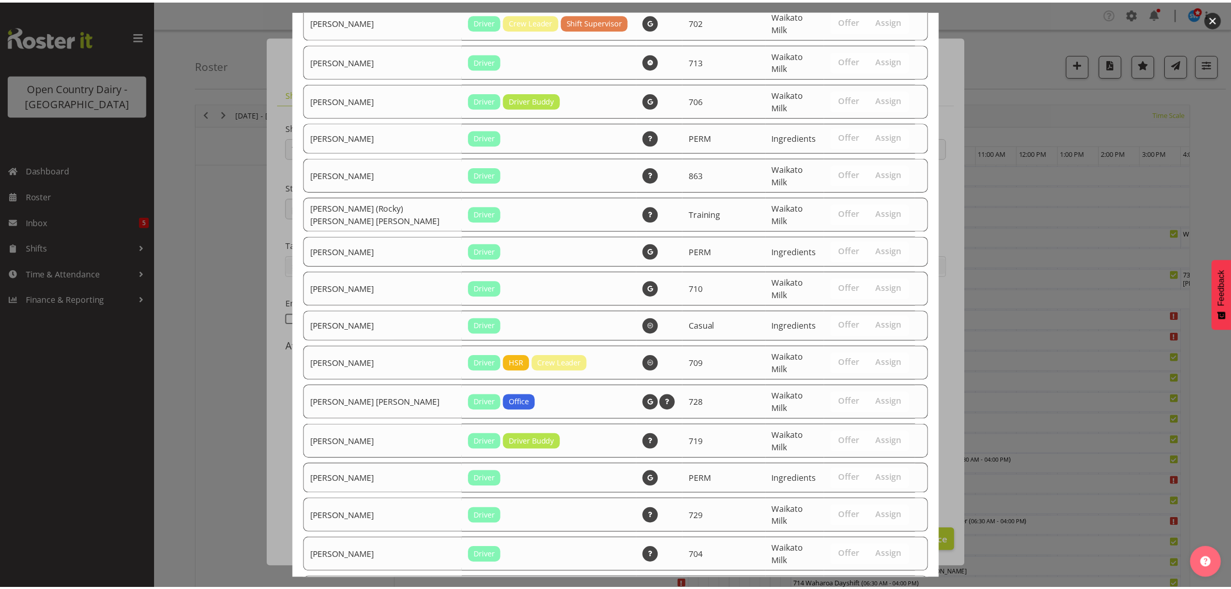
scroll to position [2075, 0]
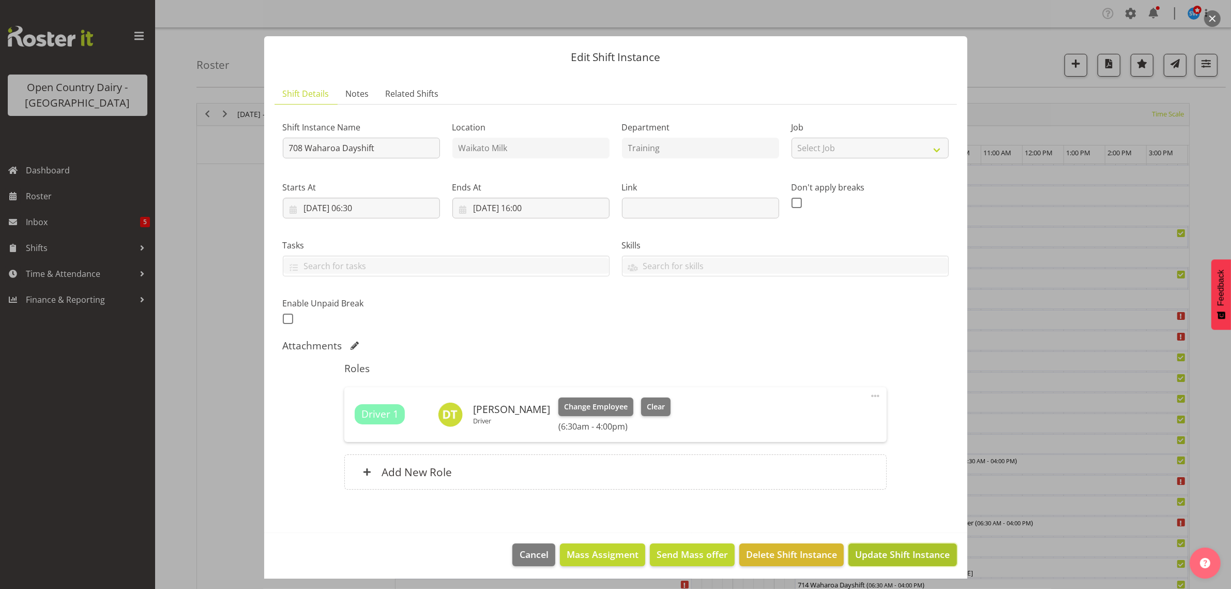
click at [890, 554] on span "Update Shift Instance" at bounding box center [902, 553] width 95 height 13
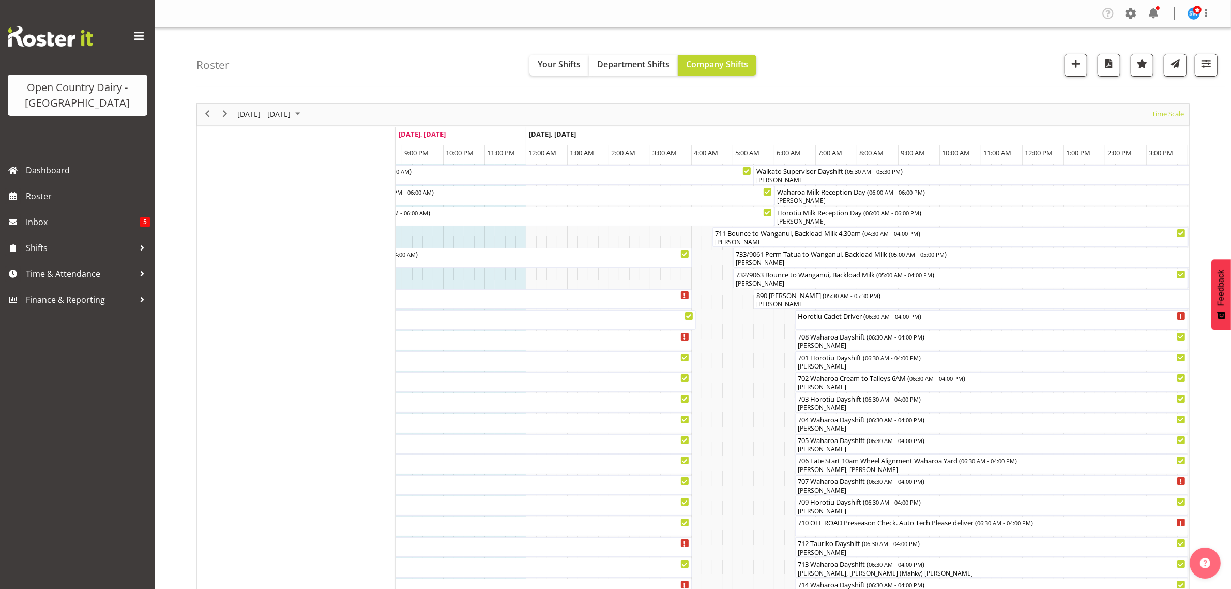
click at [665, 113] on div "August 11 - 17, 2025 Today Timeline Day Timeline Week Timeline Fortnight Timeli…" at bounding box center [693, 114] width 992 height 22
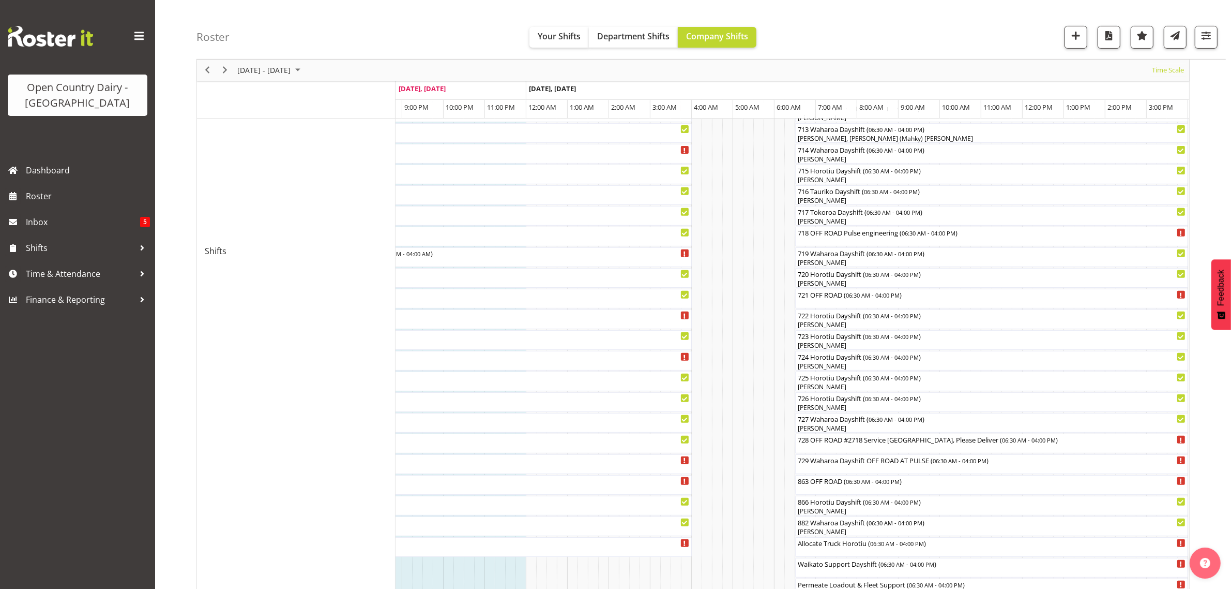
scroll to position [582, 0]
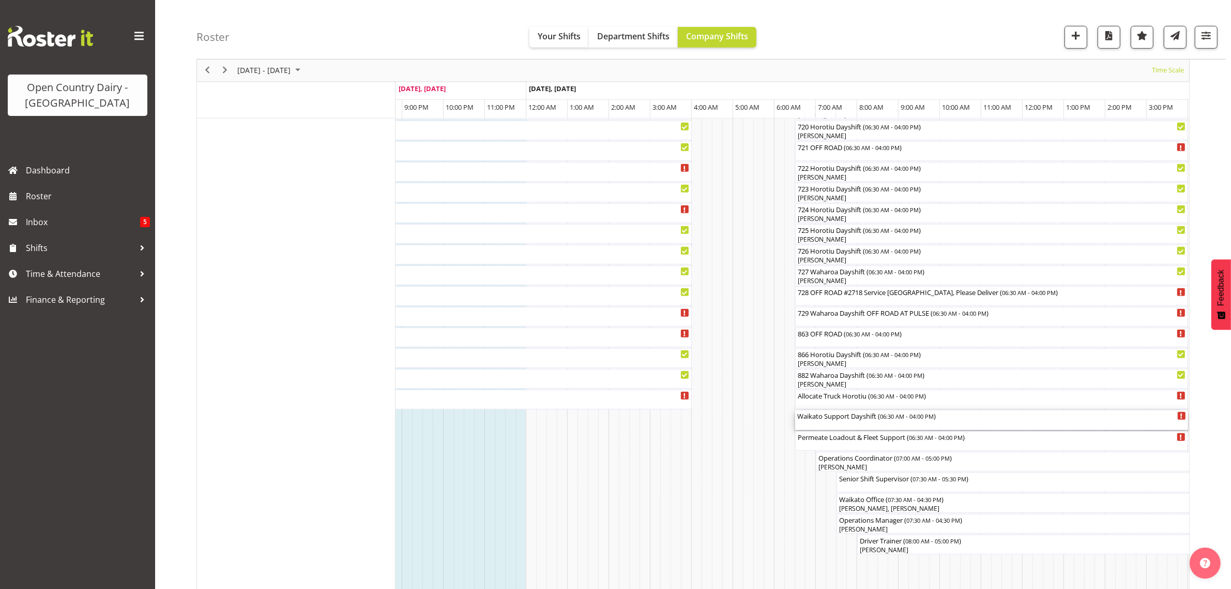
click at [832, 425] on div "Waikato Support Dayshift ( 06:30 AM - 04:00 PM )" at bounding box center [991, 420] width 389 height 20
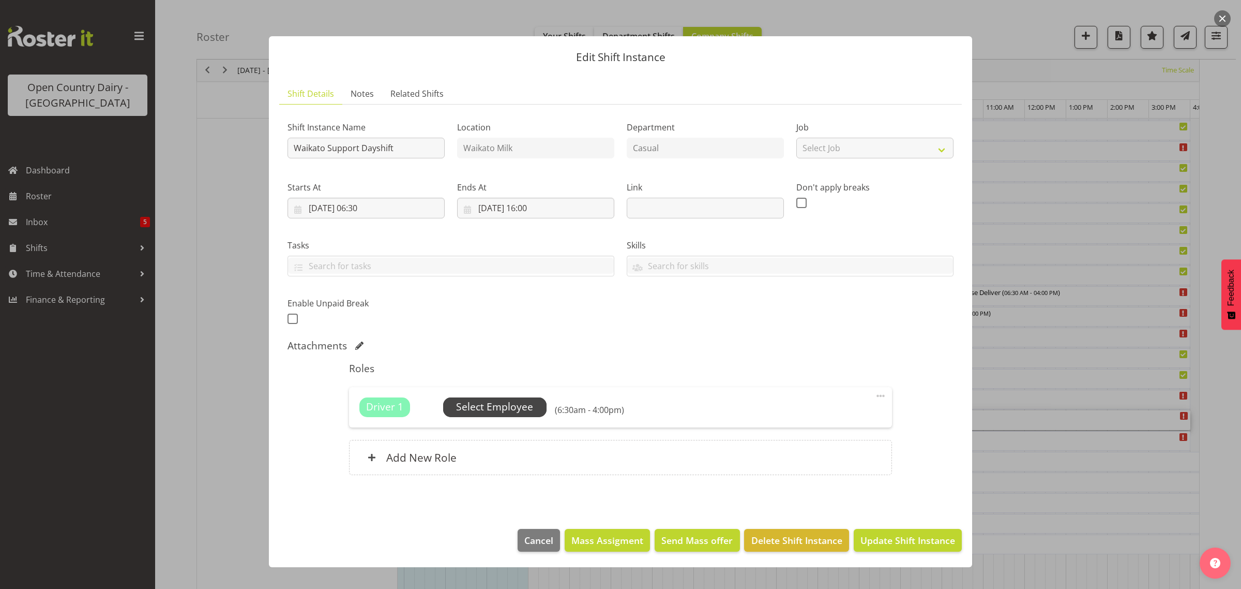
click at [500, 409] on span "Select Employee" at bounding box center [494, 406] width 77 height 15
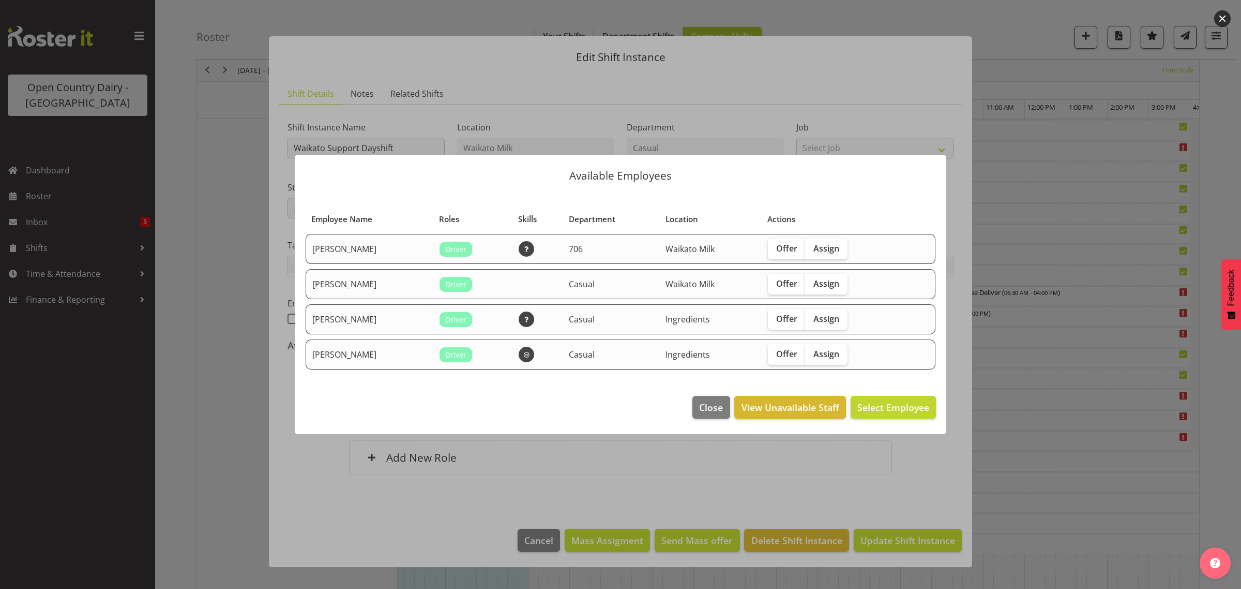
click at [441, 528] on div at bounding box center [620, 294] width 1241 height 589
click at [717, 414] on span "Close" at bounding box center [711, 406] width 24 height 13
click at [707, 408] on span "Close" at bounding box center [711, 406] width 24 height 13
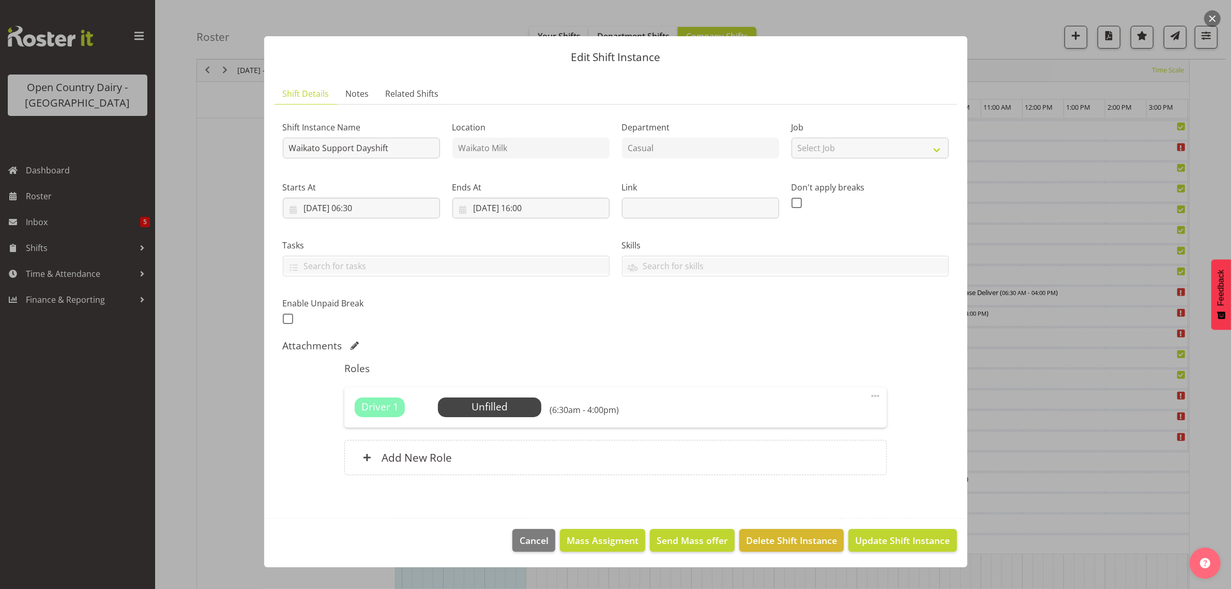
click at [1029, 496] on div at bounding box center [615, 294] width 1231 height 589
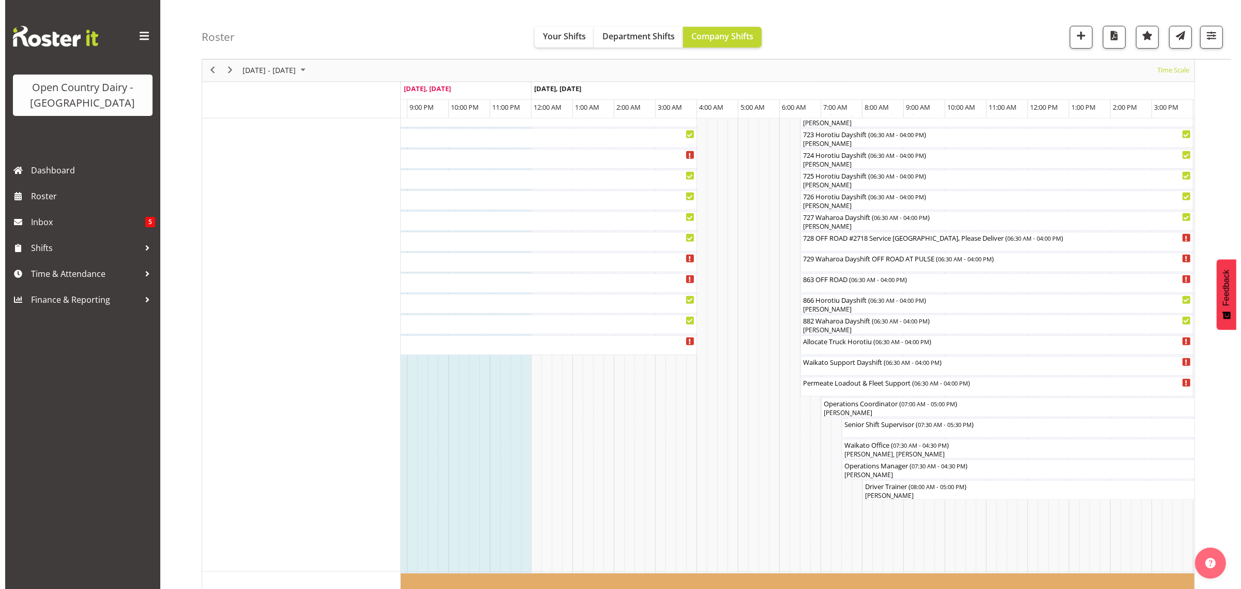
scroll to position [646, 0]
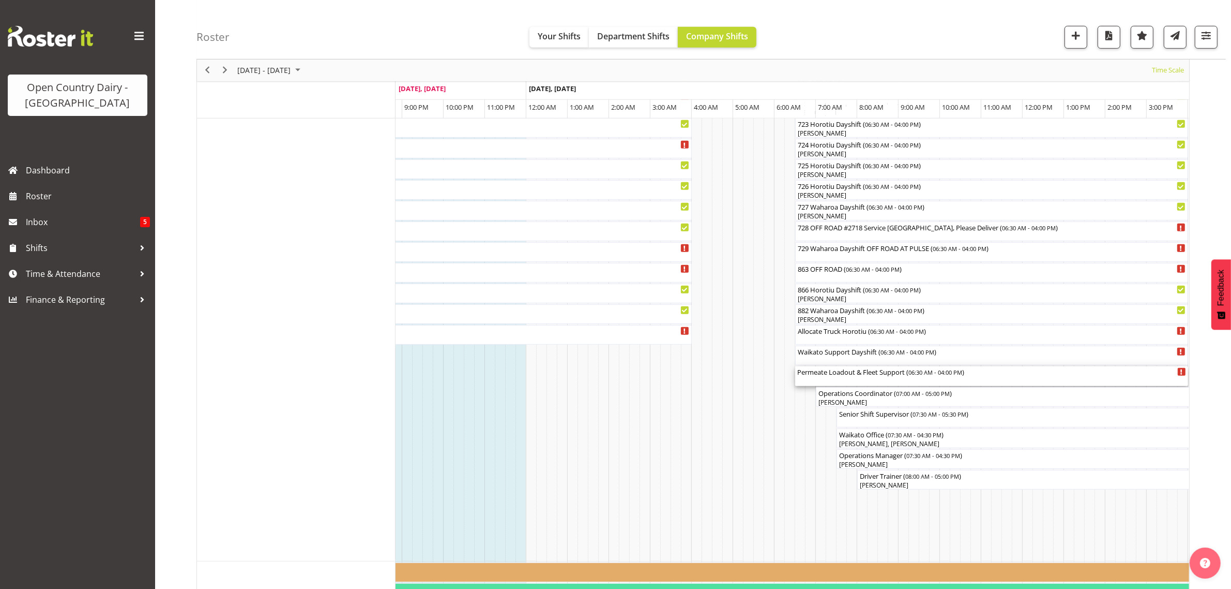
click at [845, 380] on div "Permeate Loadout & Fleet Support ( 06:30 AM - 04:00 PM )" at bounding box center [991, 376] width 389 height 20
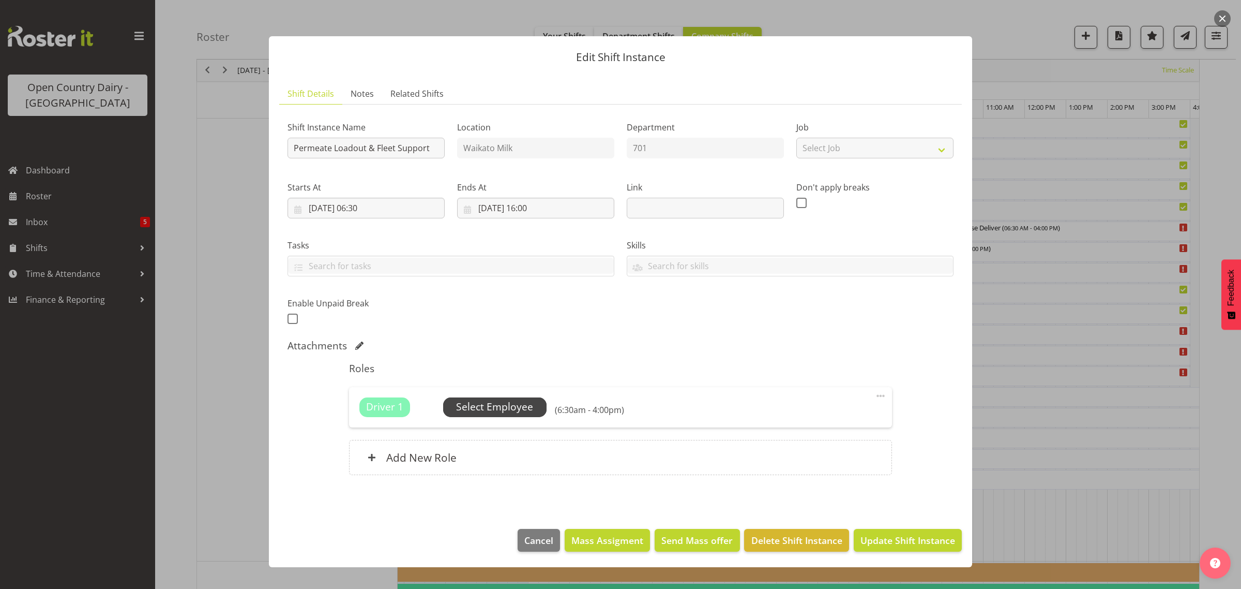
click at [483, 409] on span "Select Employee" at bounding box center [494, 406] width 77 height 15
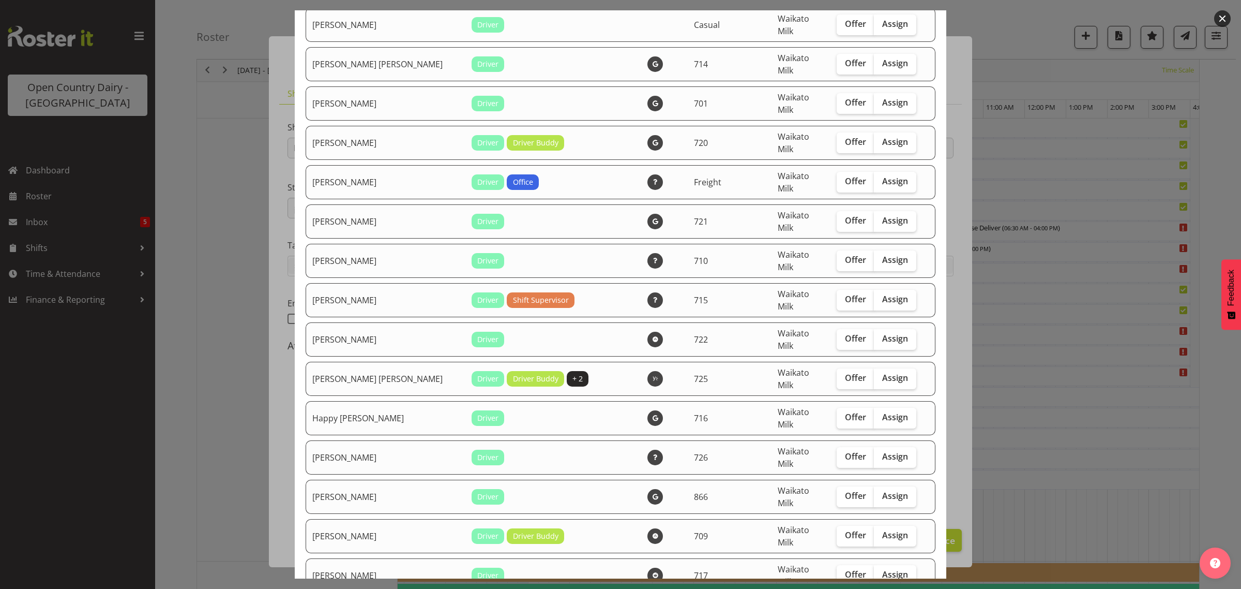
scroll to position [776, 0]
click at [882, 176] on span "Assign" at bounding box center [895, 181] width 26 height 10
click at [874, 178] on input "Assign" at bounding box center [877, 181] width 7 height 7
checkbox input "true"
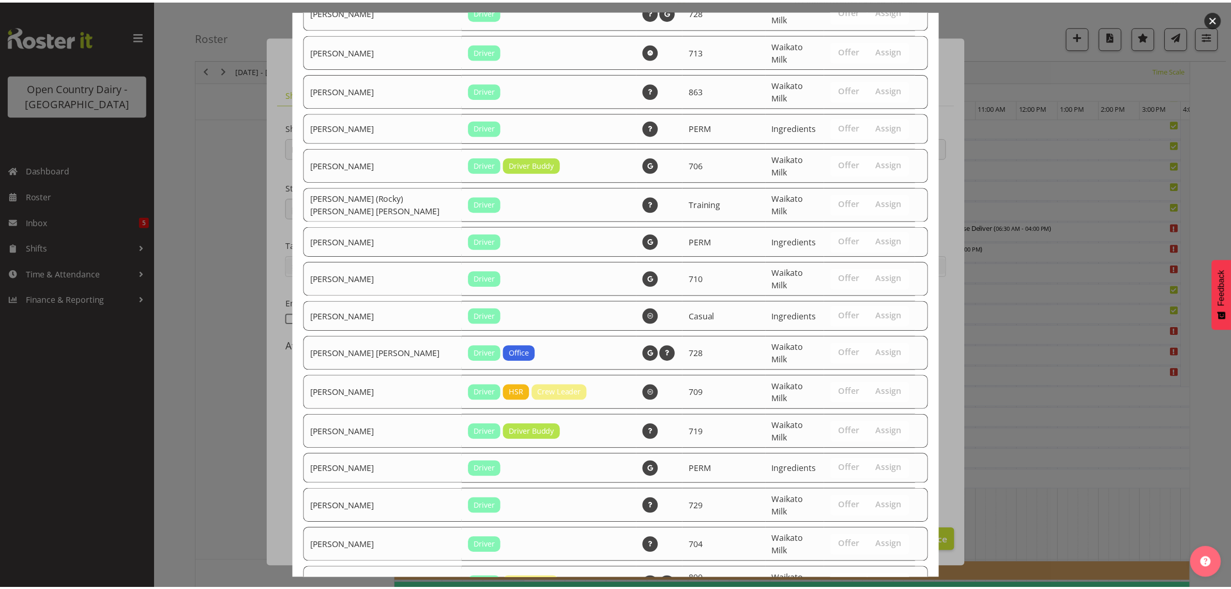
scroll to position [2005, 0]
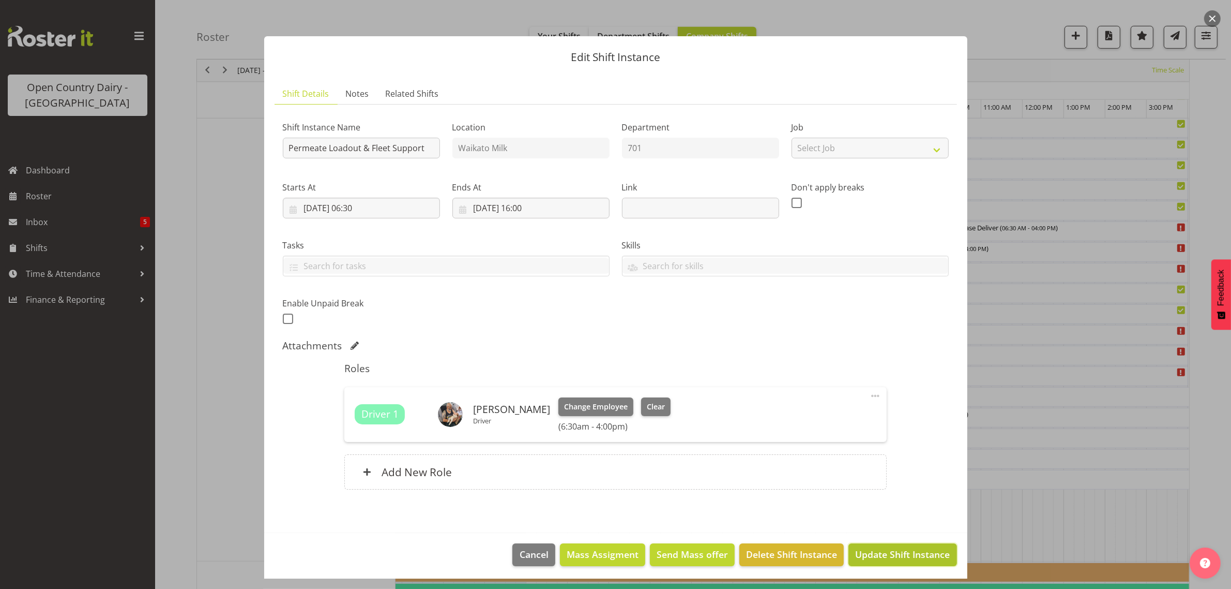
click at [878, 558] on span "Update Shift Instance" at bounding box center [902, 553] width 95 height 13
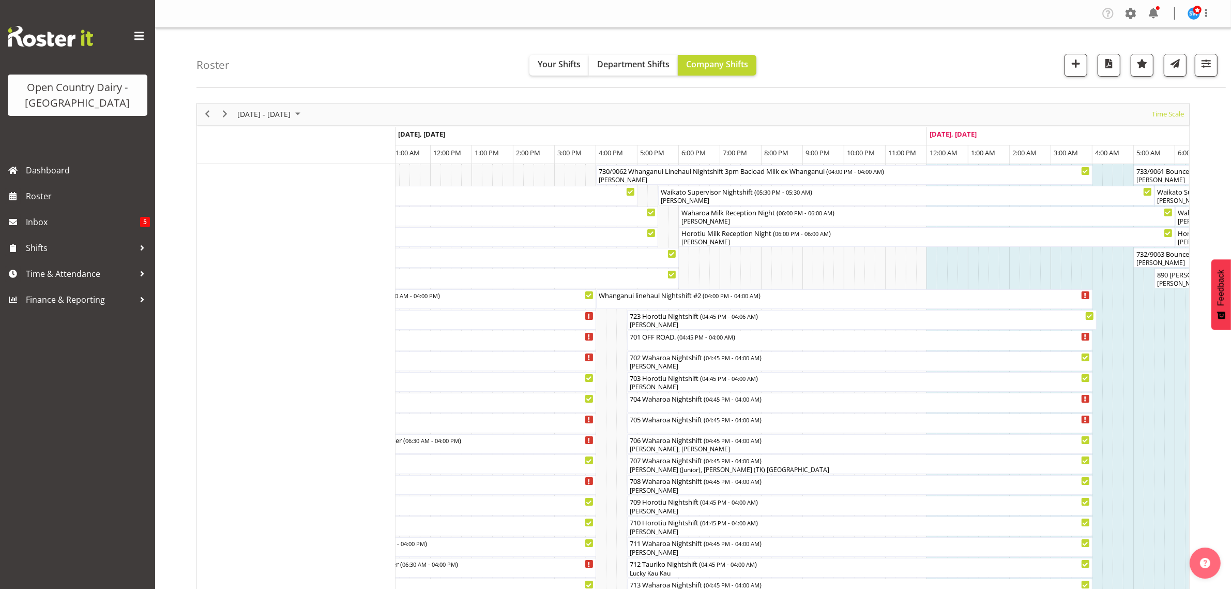
scroll to position [259, 0]
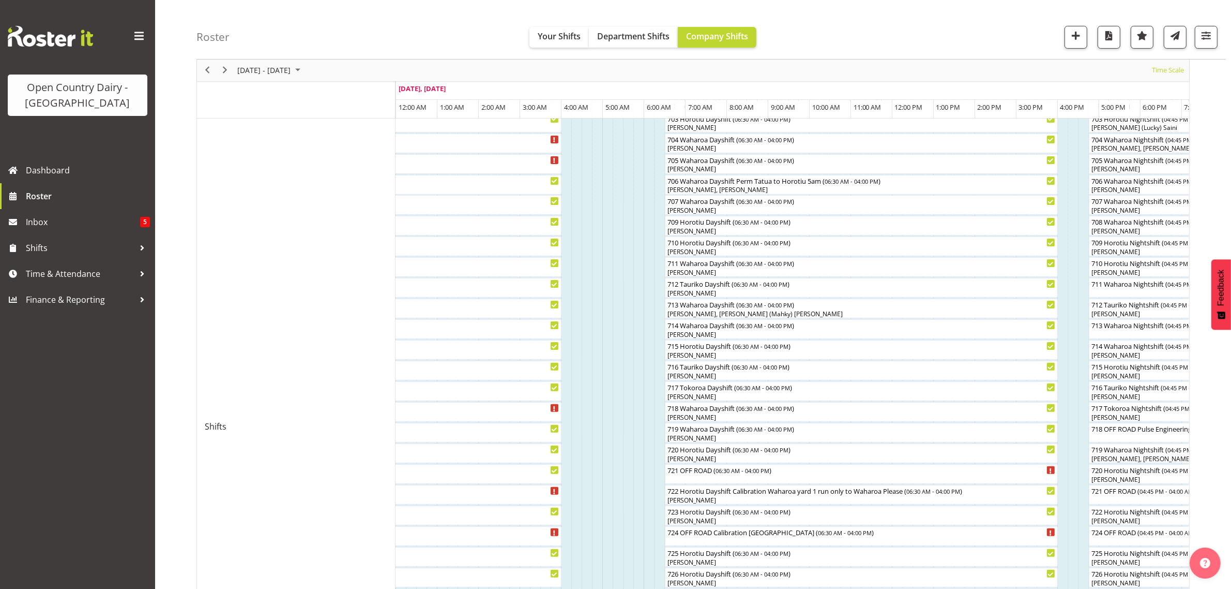
scroll to position [65, 0]
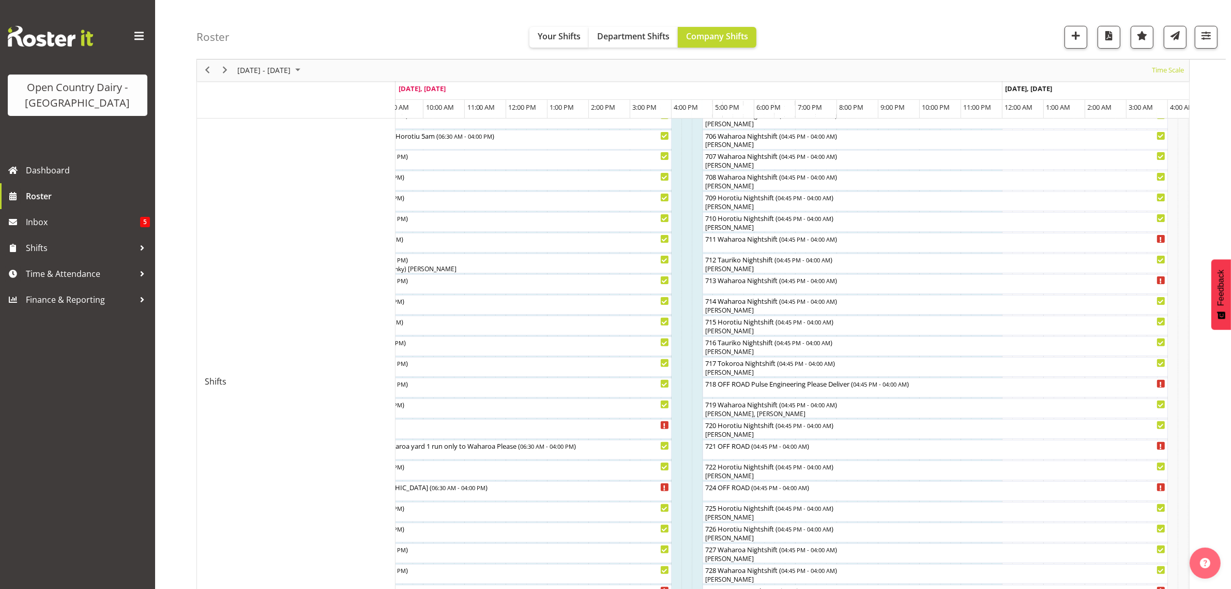
scroll to position [282, 0]
